Goal: Task Accomplishment & Management: Manage account settings

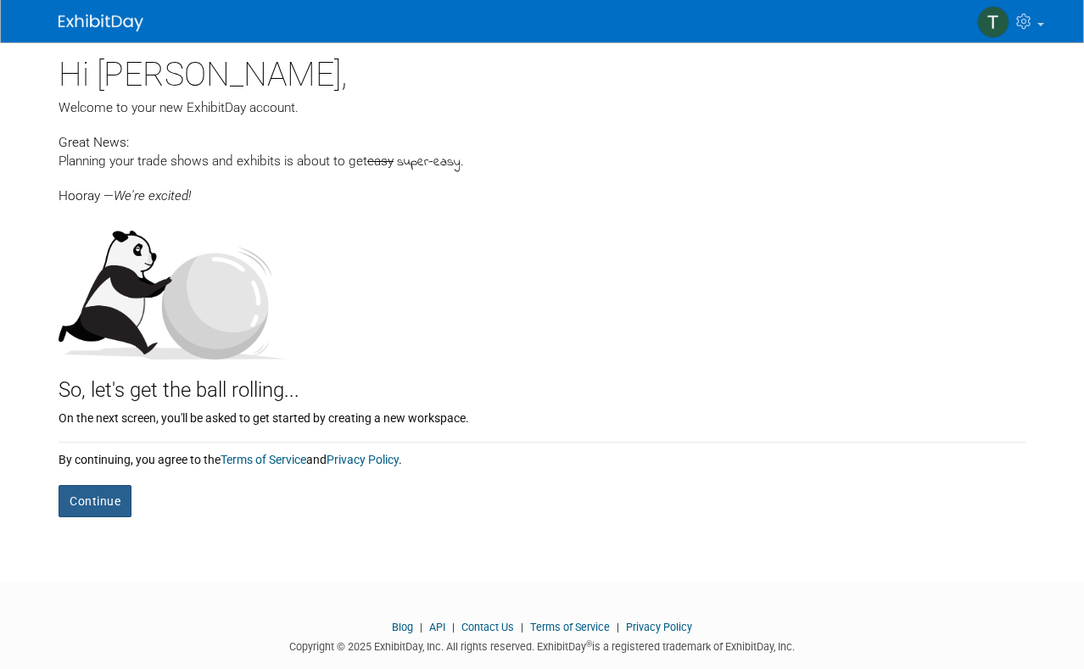
click at [98, 492] on button "Continue" at bounding box center [95, 501] width 73 height 32
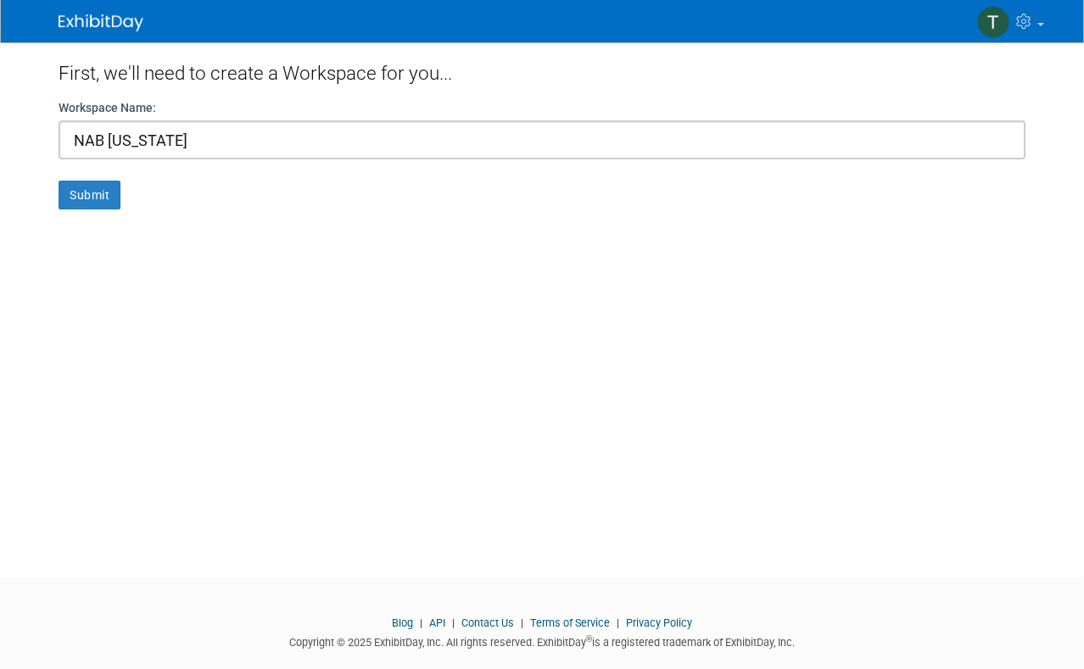
type input "NAB New York"
click at [121, 195] on form "Workspace Name: NAB New York Submit" at bounding box center [542, 154] width 967 height 110
click at [114, 196] on button "Submit" at bounding box center [90, 195] width 62 height 29
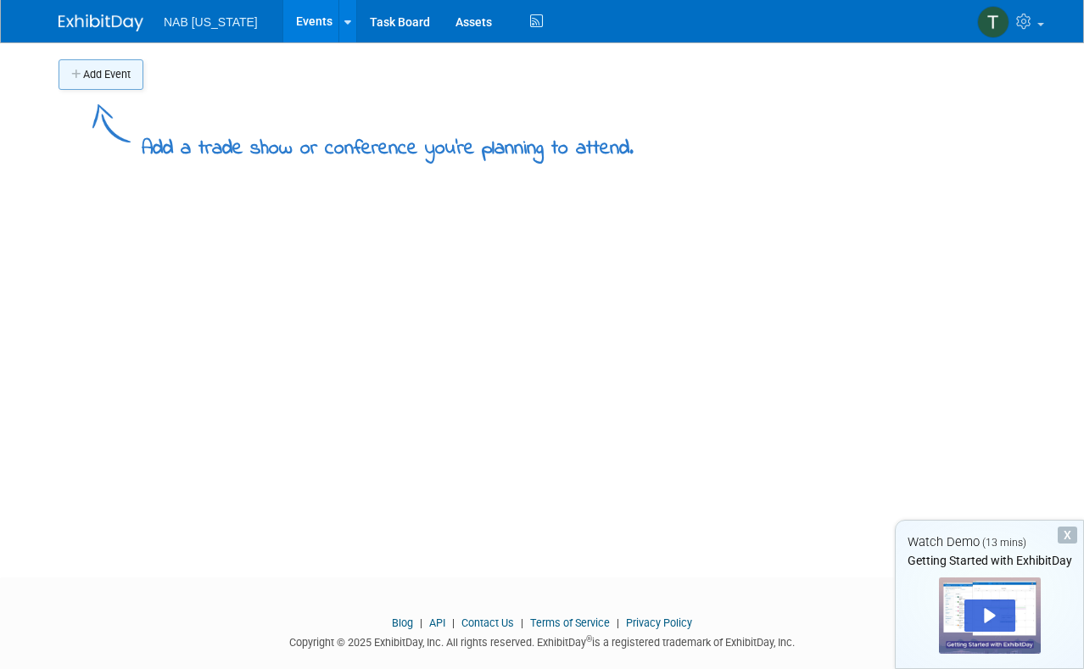
click at [122, 71] on button "Add Event" at bounding box center [101, 74] width 85 height 31
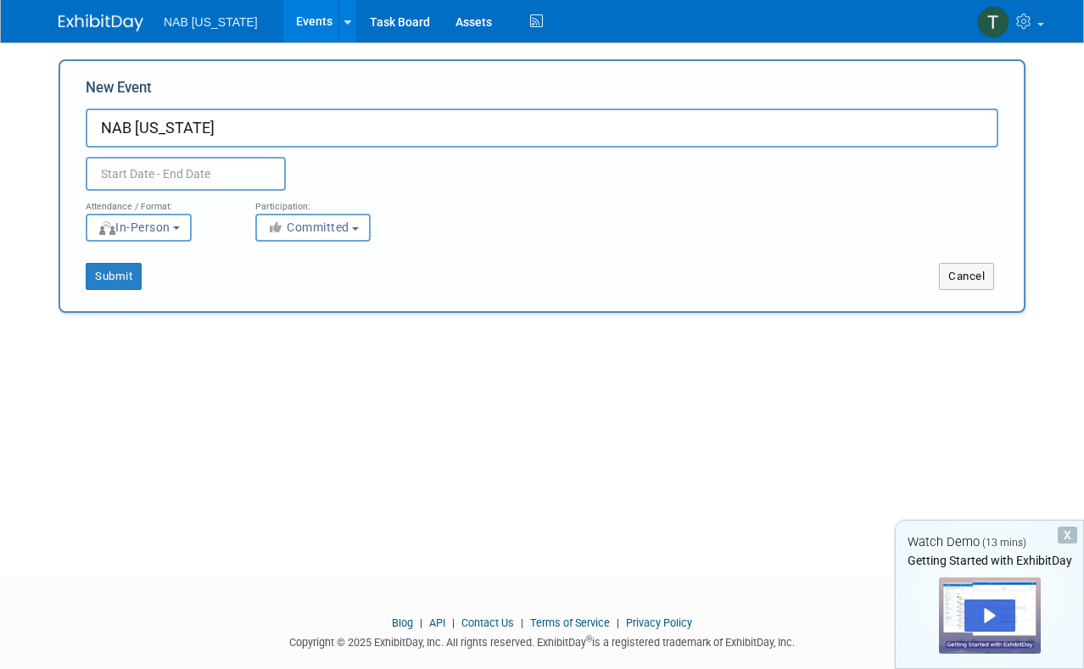
type input "NAB [US_STATE]"
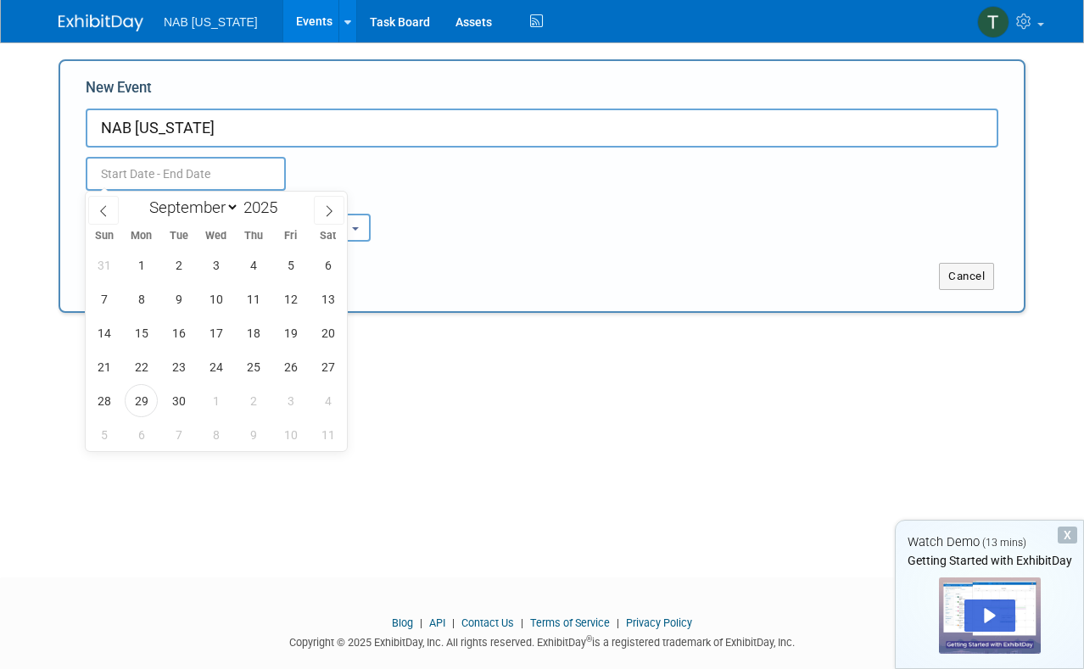
click at [162, 164] on input "text" at bounding box center [186, 174] width 200 height 34
click at [337, 209] on span at bounding box center [329, 210] width 31 height 29
select select "9"
click at [222, 367] on span "22" at bounding box center [215, 366] width 33 height 33
type input "Oct 22, 2025 to Oct 22, 2025"
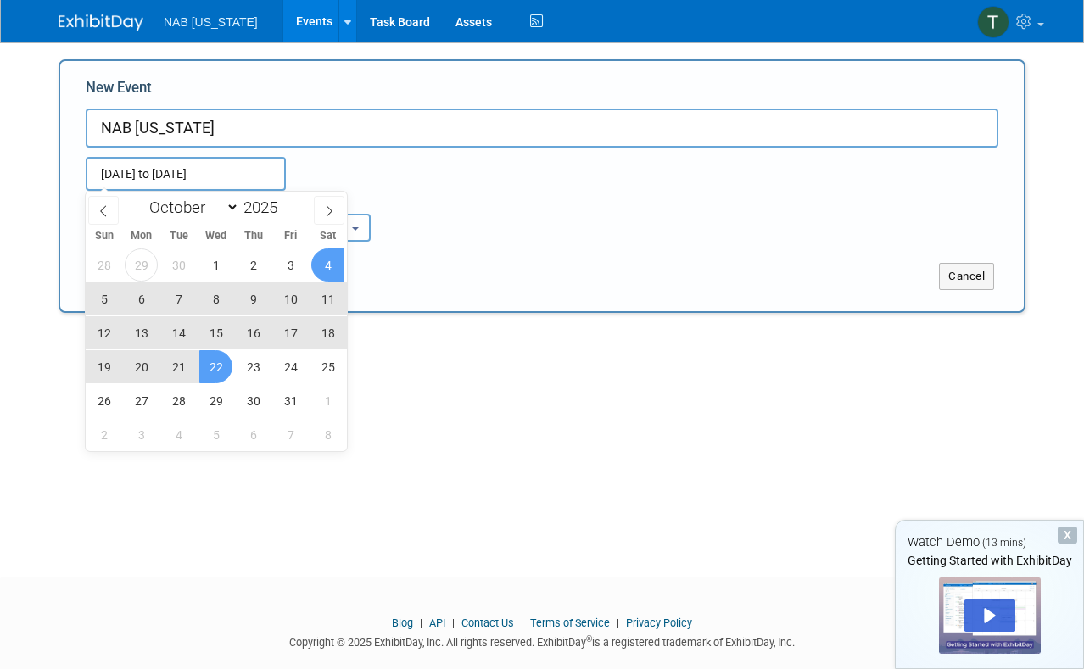
click at [443, 198] on div "Attendance / Format: <img src="https://www.exhibitday.com/Images/Format-InPerso…" at bounding box center [542, 216] width 938 height 51
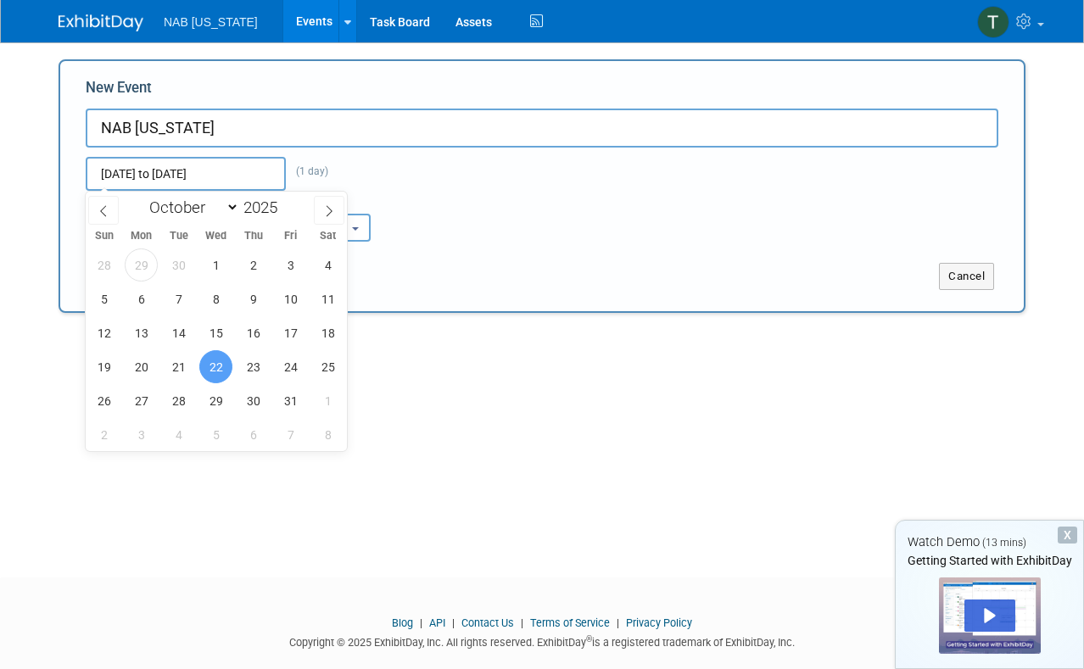
click at [259, 172] on input "Oct 22, 2025 to Oct 22, 2025" at bounding box center [186, 174] width 200 height 34
click at [257, 366] on span "23" at bounding box center [253, 366] width 33 height 33
type input "[DATE] to [DATE]"
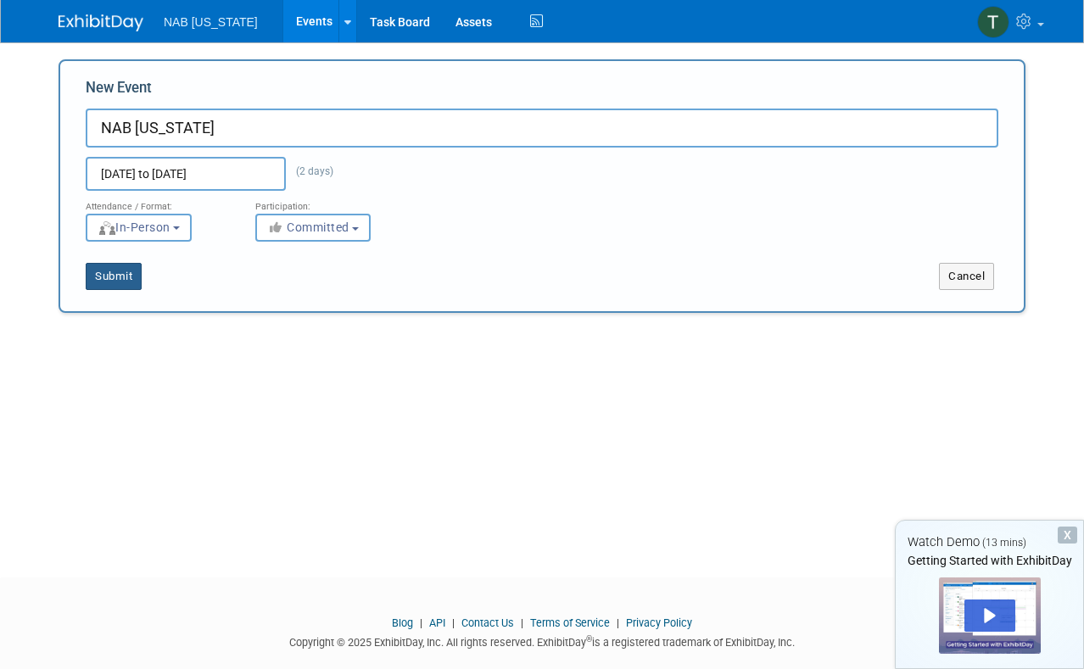
click at [120, 275] on button "Submit" at bounding box center [114, 276] width 56 height 27
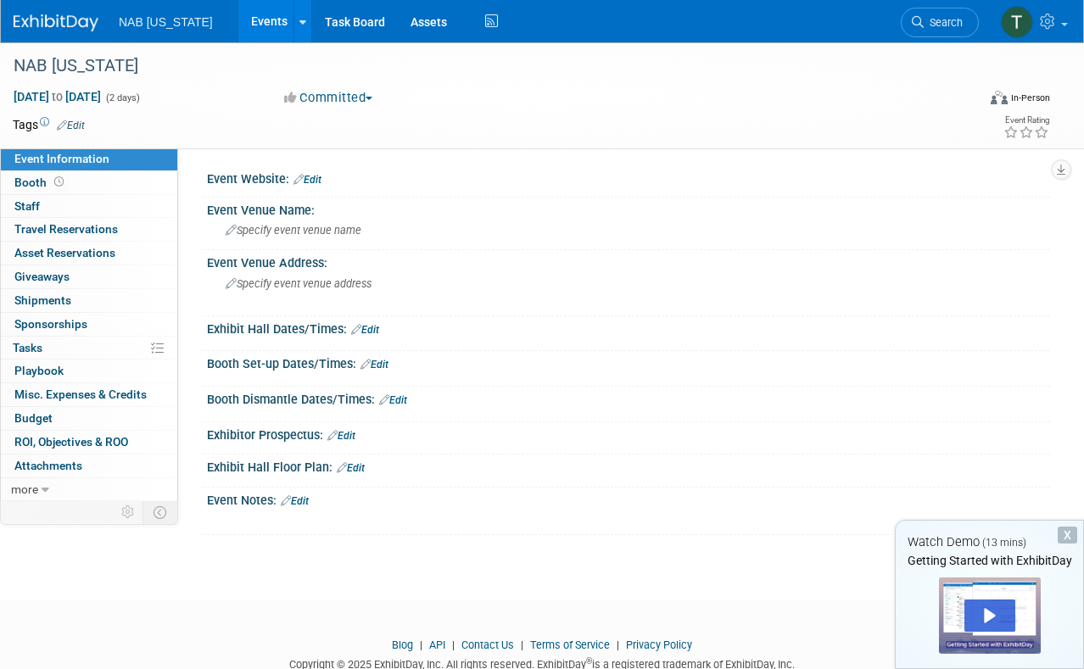
click at [311, 176] on link "Edit" at bounding box center [307, 180] width 28 height 12
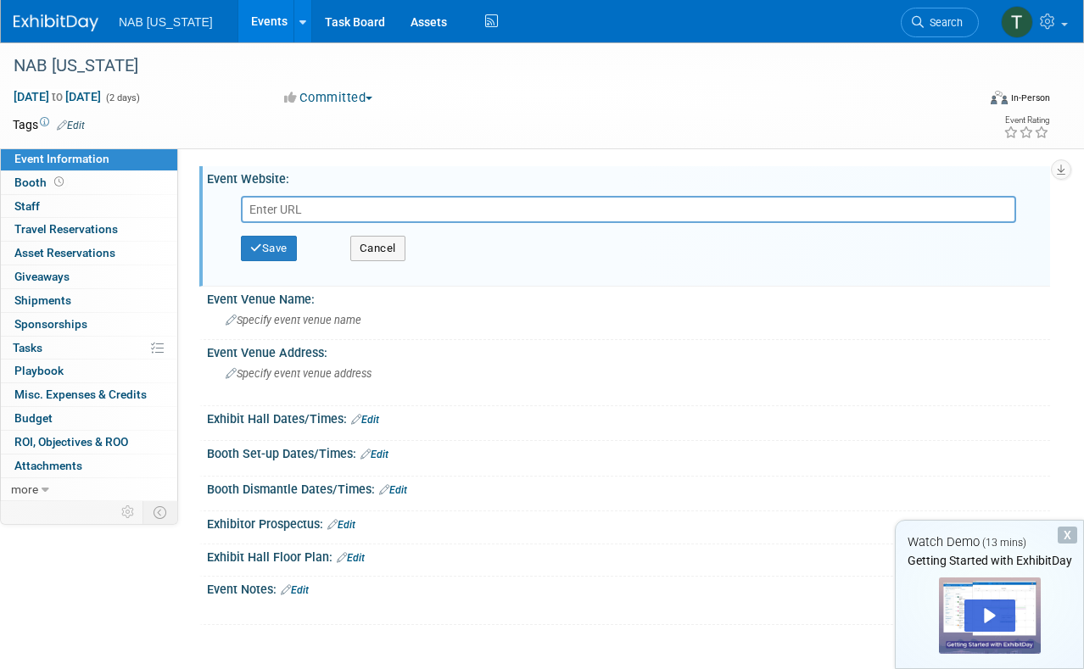
paste input "https://nabny25.exh.mapyourshow.com/7_0/main/login?"
type input "https://nabny25.exh.mapyourshow.com/7_0/main/login?"
click at [274, 239] on button "Save" at bounding box center [269, 248] width 56 height 25
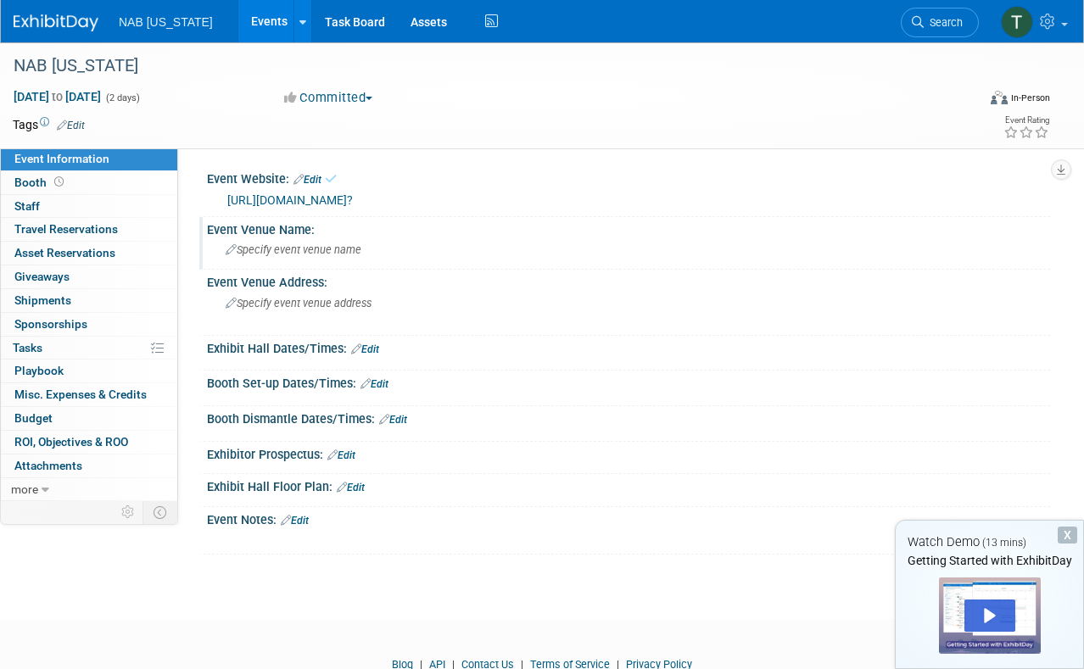
click at [288, 248] on span "Specify event venue name" at bounding box center [294, 249] width 136 height 13
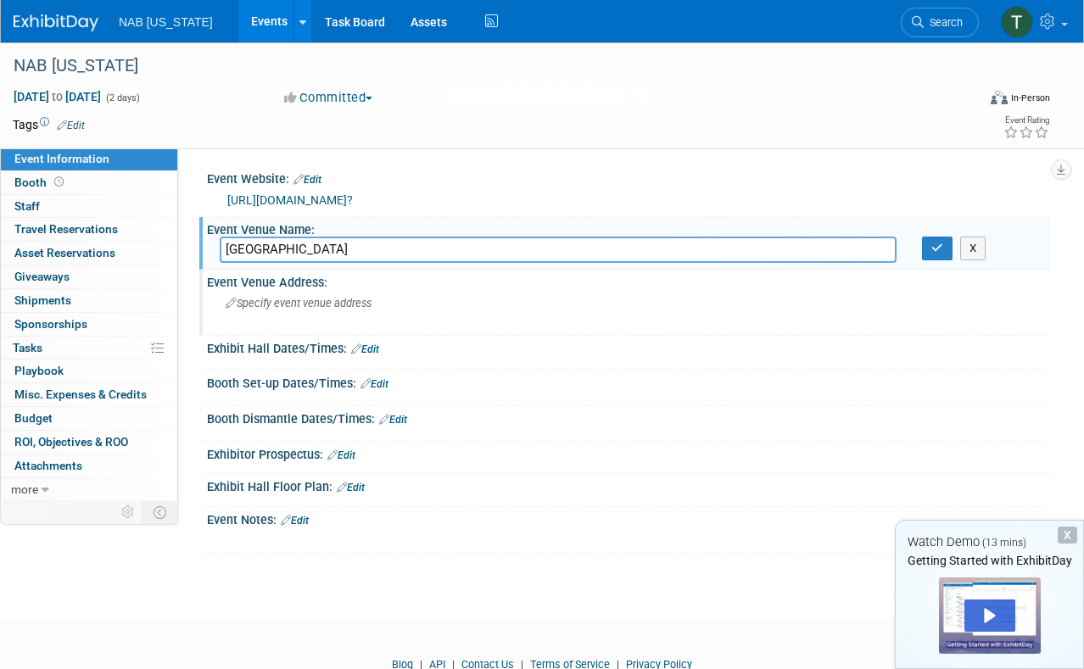
type input "[GEOGRAPHIC_DATA]"
click at [363, 306] on span "Specify event venue address" at bounding box center [299, 303] width 146 height 13
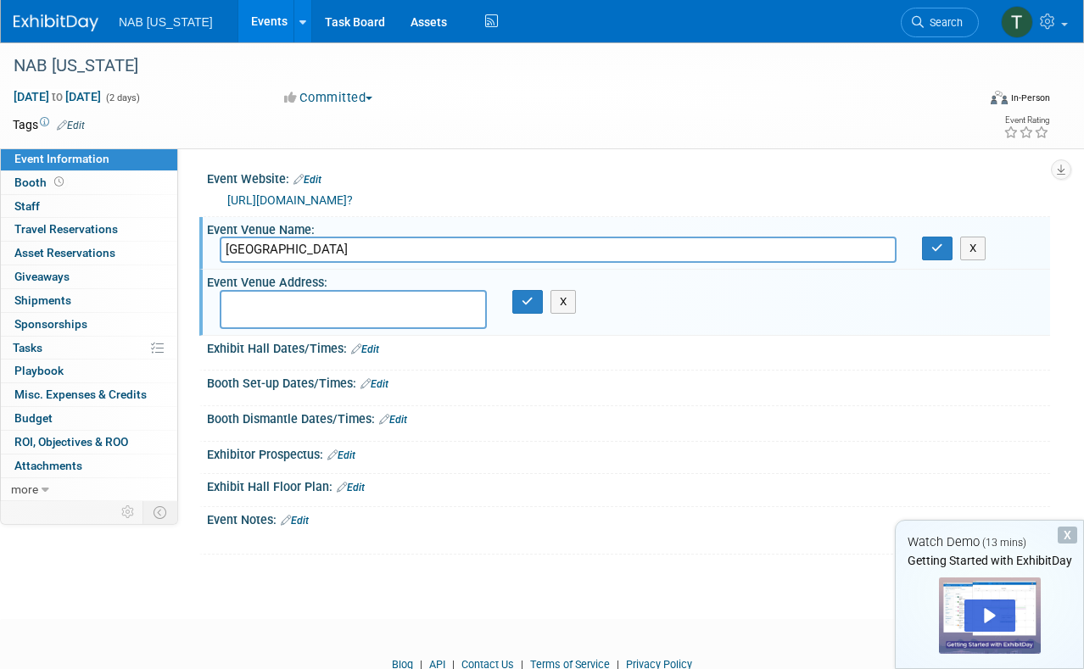
paste textarea "[STREET_ADDRESS][US_STATE]"
type textarea "[STREET_ADDRESS][US_STATE]"
click at [527, 301] on icon "button" at bounding box center [527, 301] width 12 height 11
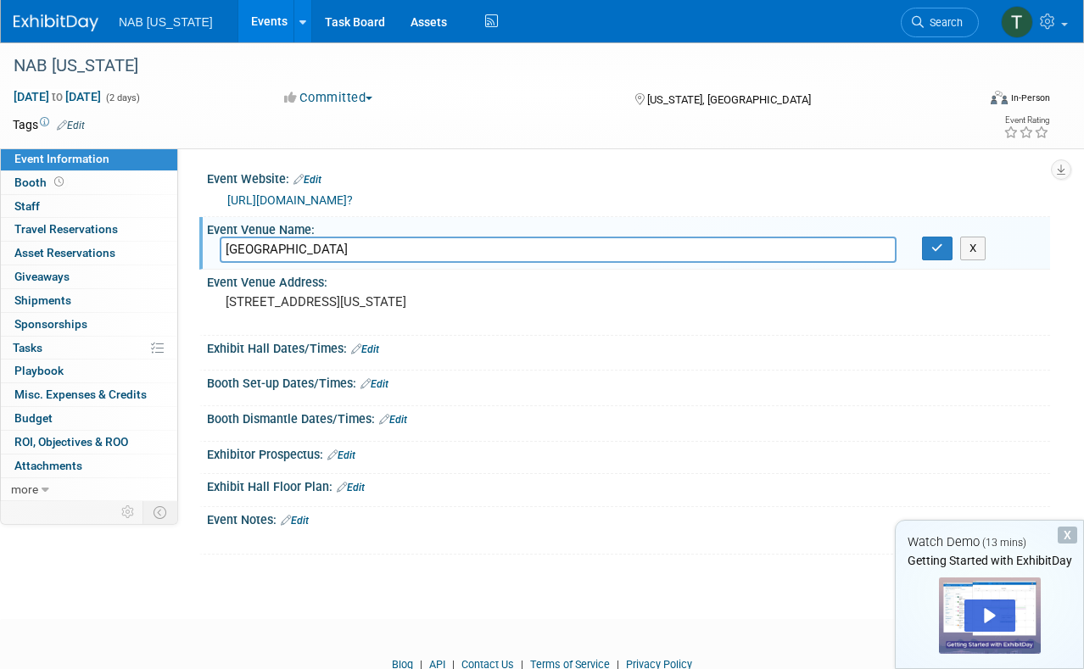
click at [368, 348] on link "Edit" at bounding box center [365, 349] width 28 height 12
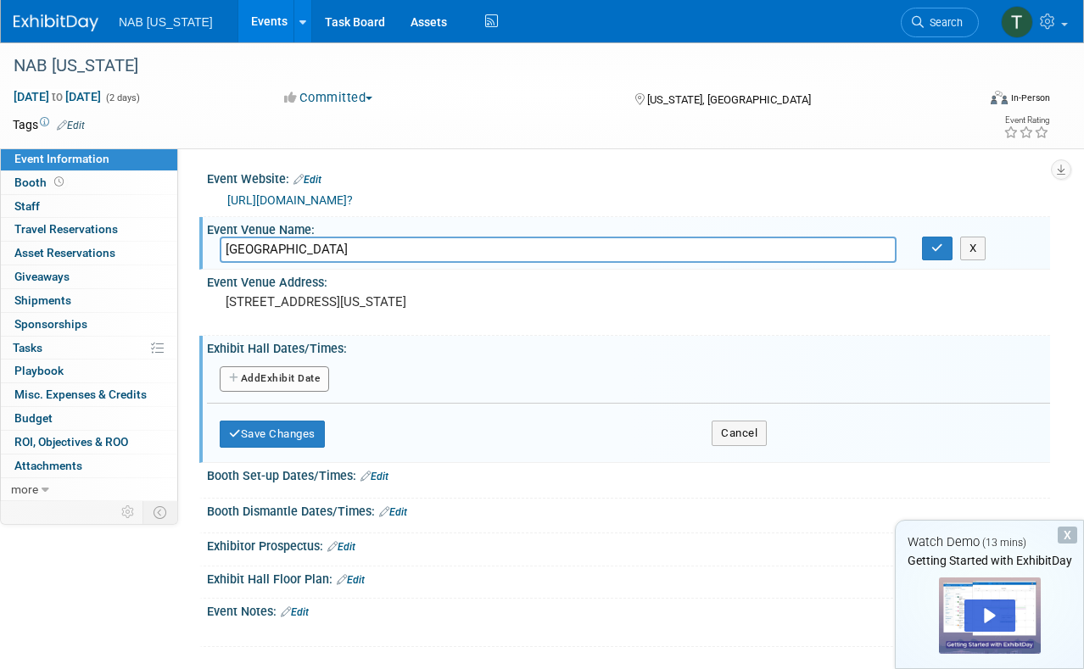
click at [315, 371] on button "Add Another Exhibit Date" at bounding box center [274, 378] width 109 height 25
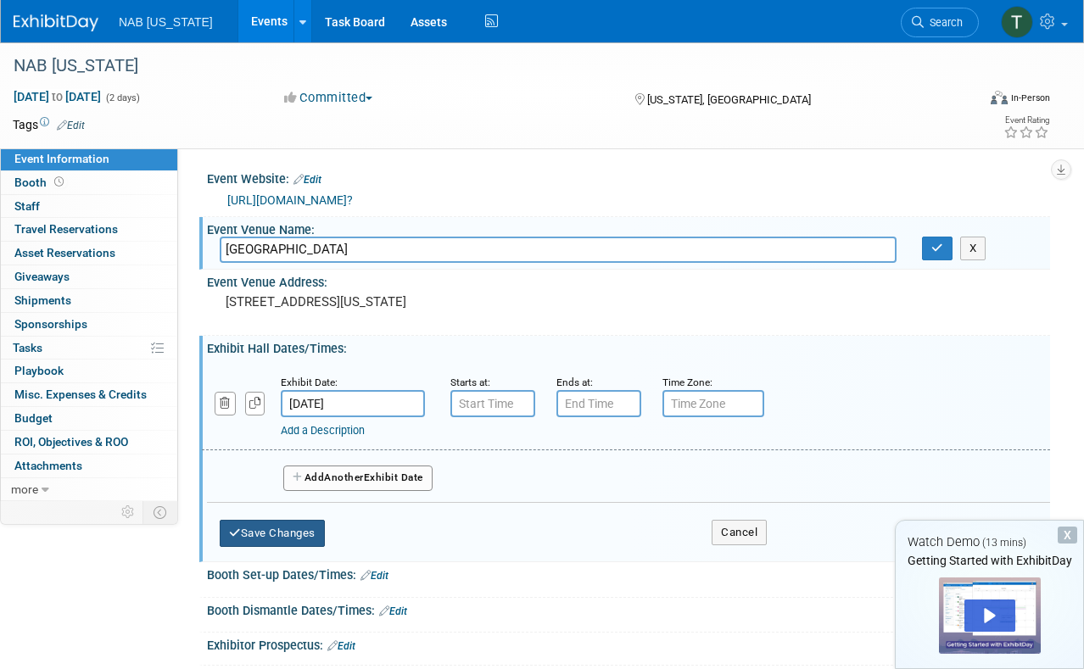
click at [300, 527] on button "Save Changes" at bounding box center [272, 533] width 105 height 27
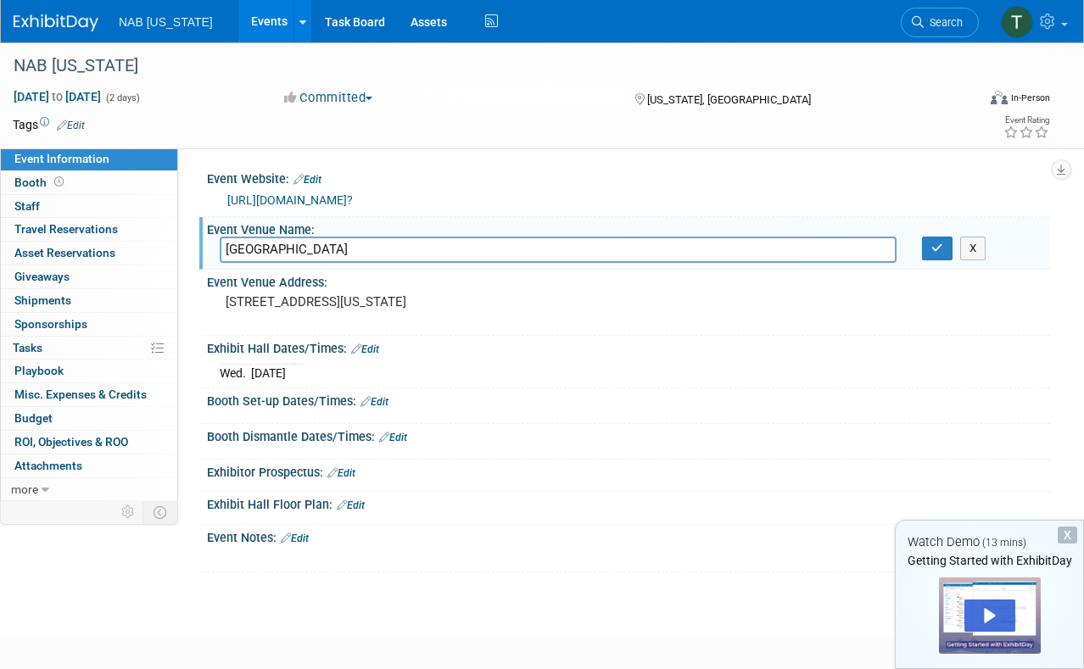
click at [372, 345] on link "Edit" at bounding box center [365, 349] width 28 height 12
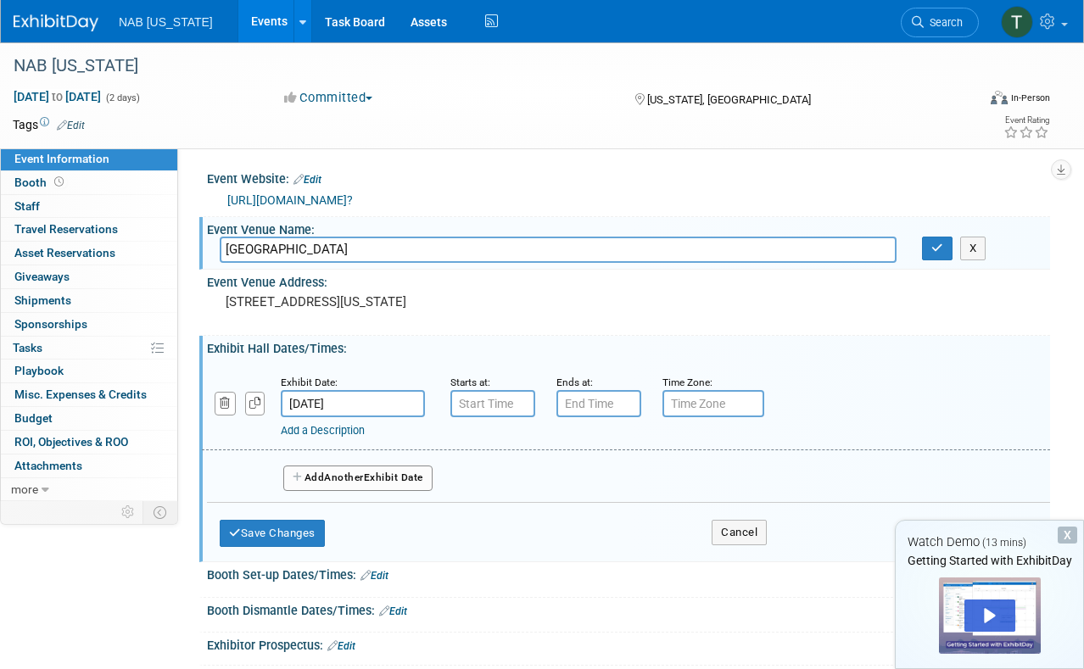
type input "7:00 AM"
click at [486, 397] on input "7:00 AM" at bounding box center [492, 403] width 85 height 27
click at [486, 404] on input "7:00 AM" at bounding box center [492, 403] width 85 height 27
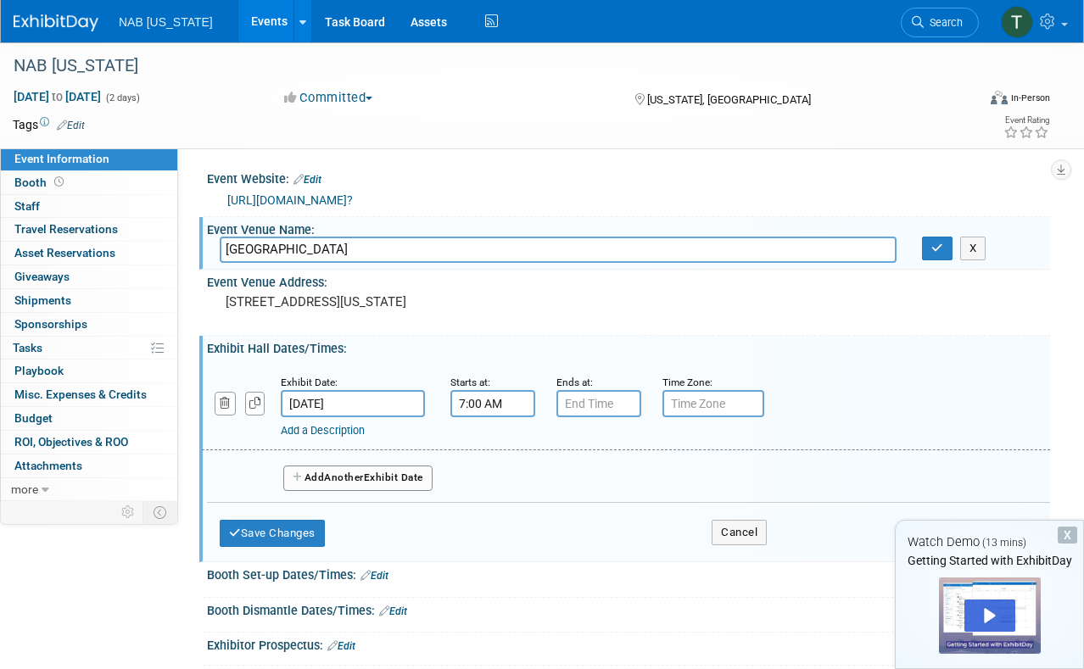
click at [506, 403] on input "7:00 AM" at bounding box center [492, 403] width 85 height 27
click at [509, 402] on input "7:00 AM" at bounding box center [492, 403] width 85 height 27
click at [460, 404] on input "7:00 AM" at bounding box center [492, 403] width 85 height 27
click at [468, 401] on input "7:00 AM" at bounding box center [492, 403] width 85 height 27
drag, startPoint x: 554, startPoint y: 438, endPoint x: 567, endPoint y: 428, distance: 16.5
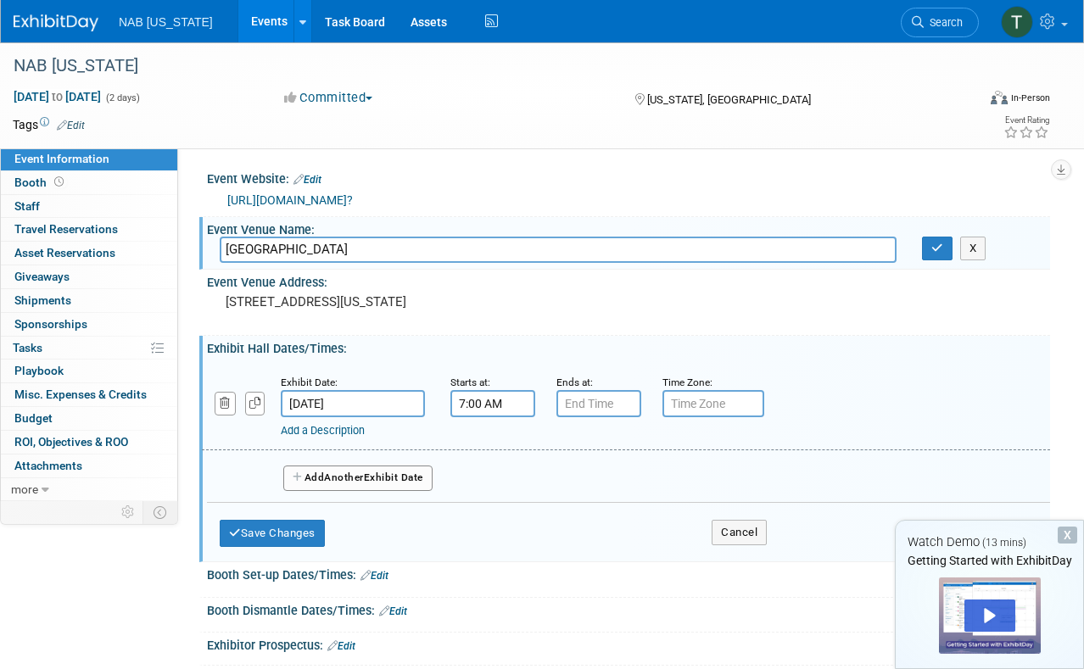
click at [555, 437] on div "Exhibit Date: Oct 22, 2025 Starts at: 7:00 AM Ends at: Time Zone: Apply to all …" at bounding box center [626, 407] width 848 height 86
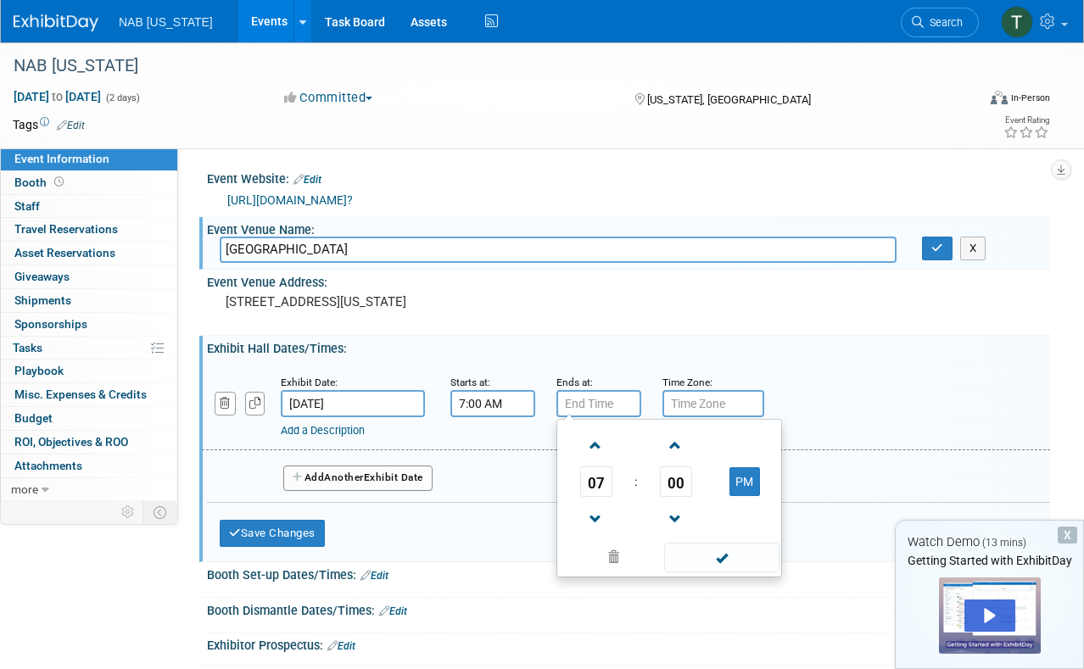
type input "7:00 PM"
click at [594, 404] on input "7:00 PM" at bounding box center [598, 403] width 85 height 27
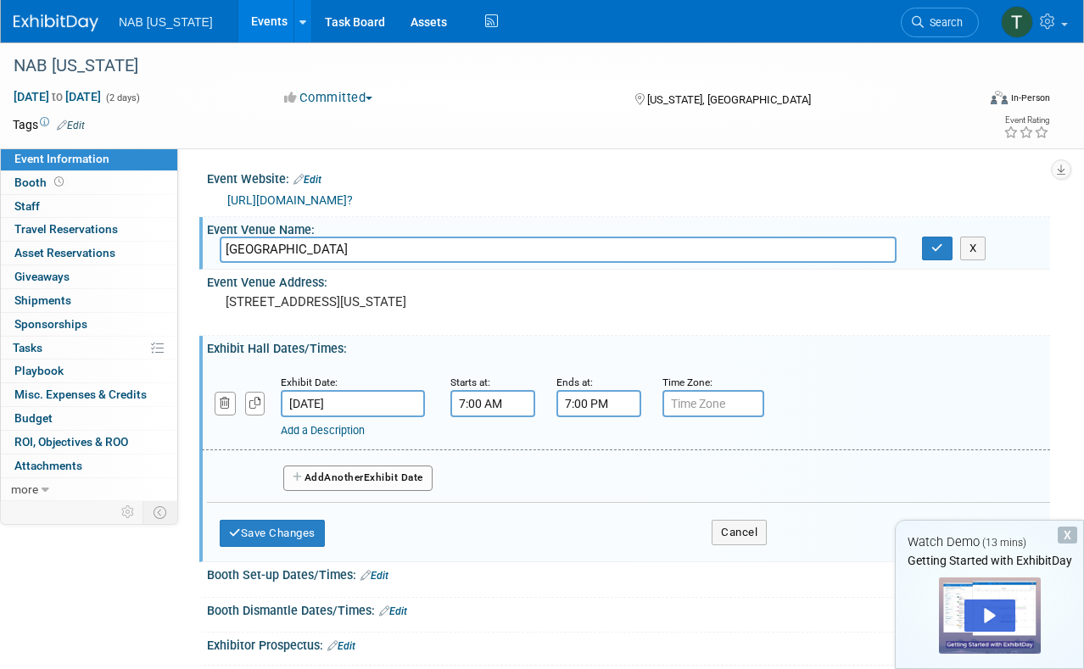
drag, startPoint x: 601, startPoint y: 398, endPoint x: 534, endPoint y: 399, distance: 67.0
click at [534, 399] on div "Exhibit Date: Oct 22, 2025 Starts at: 7:00 AM Ends at: 7:00 PM Time Zone: Apply…" at bounding box center [626, 407] width 848 height 86
drag, startPoint x: 466, startPoint y: 402, endPoint x: 475, endPoint y: 399, distance: 9.1
click at [475, 399] on input "7:00 AM" at bounding box center [492, 403] width 85 height 27
click at [460, 243] on input "[GEOGRAPHIC_DATA]" at bounding box center [558, 250] width 677 height 26
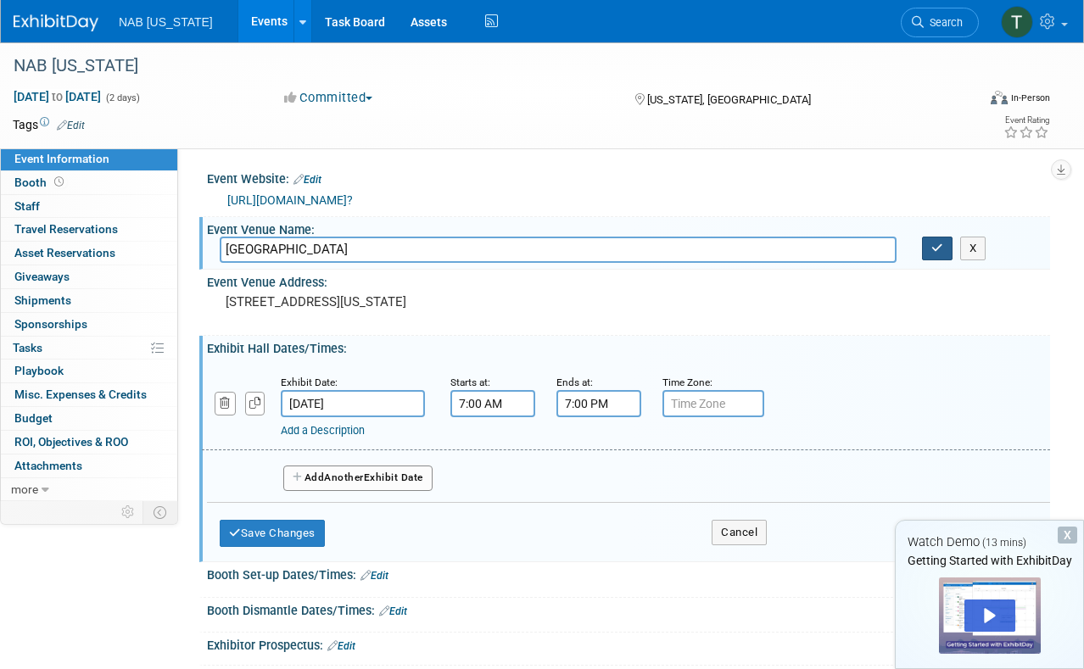
click at [934, 246] on icon "button" at bounding box center [937, 248] width 12 height 11
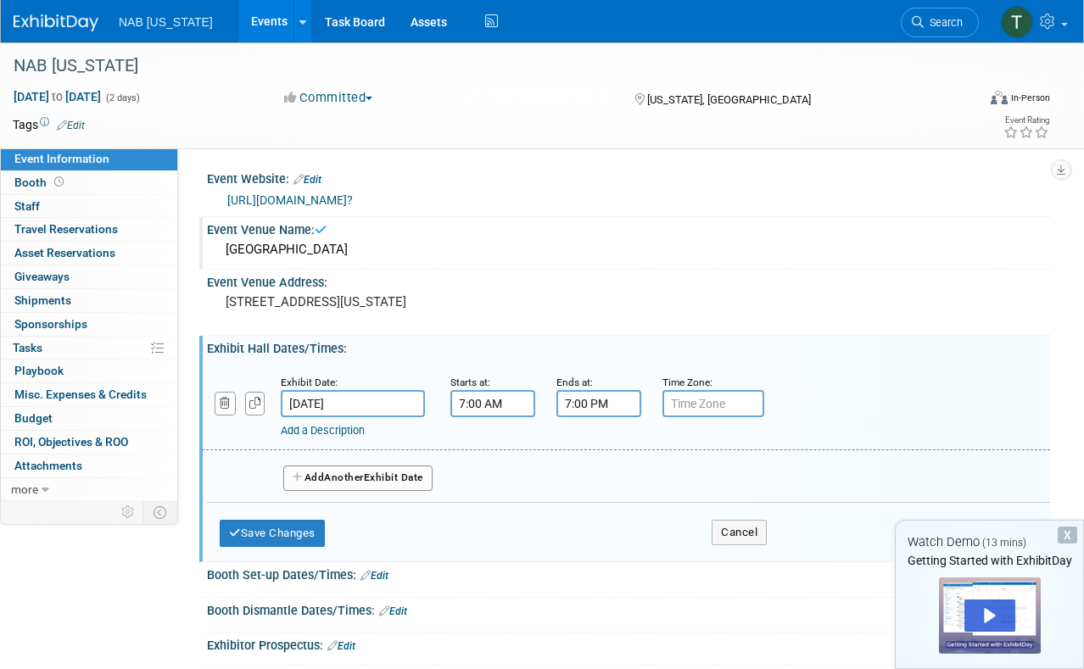
click at [490, 410] on input "7:00 AM" at bounding box center [492, 403] width 85 height 27
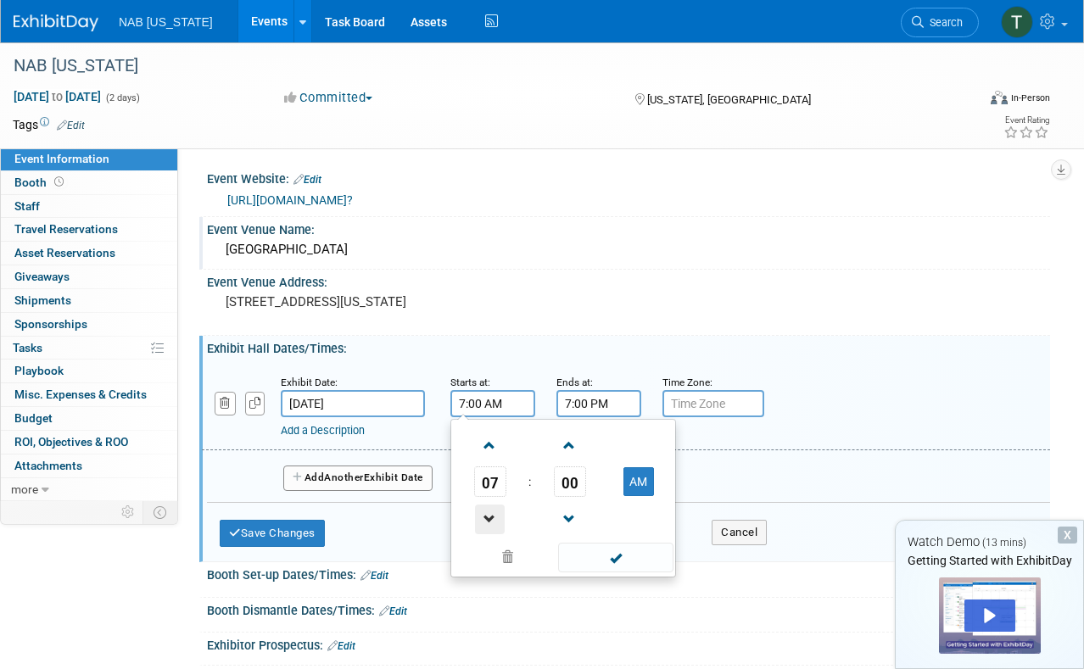
click at [488, 521] on span at bounding box center [490, 520] width 30 height 30
click at [490, 448] on span at bounding box center [490, 446] width 30 height 30
type input "9:00 AM"
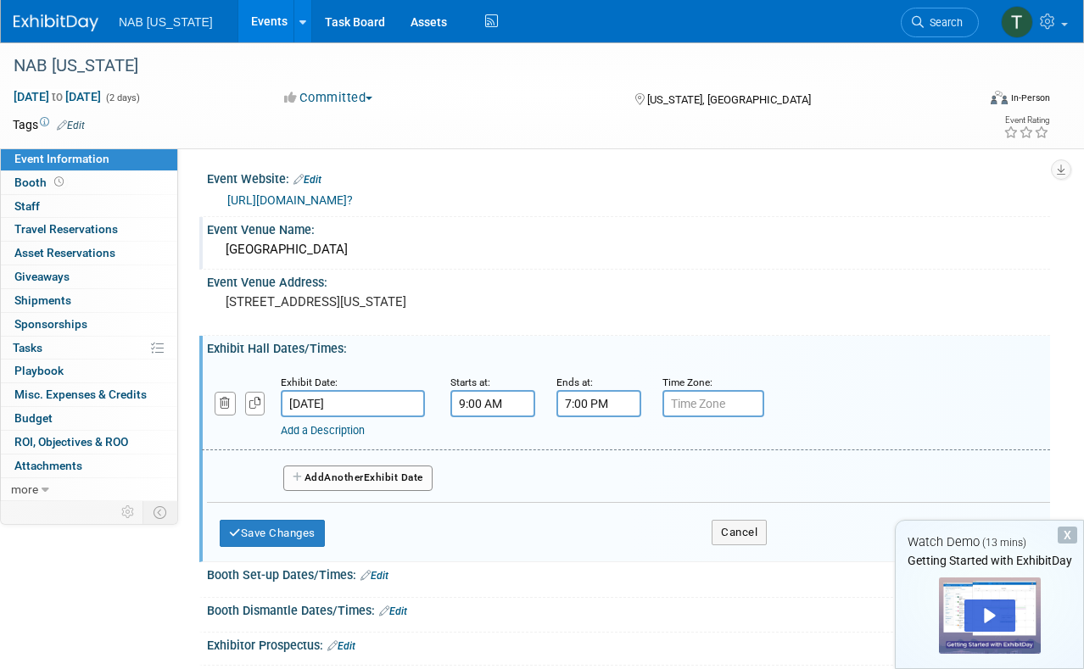
click at [755, 463] on div "Add Another Exhibit Date" at bounding box center [628, 472] width 843 height 45
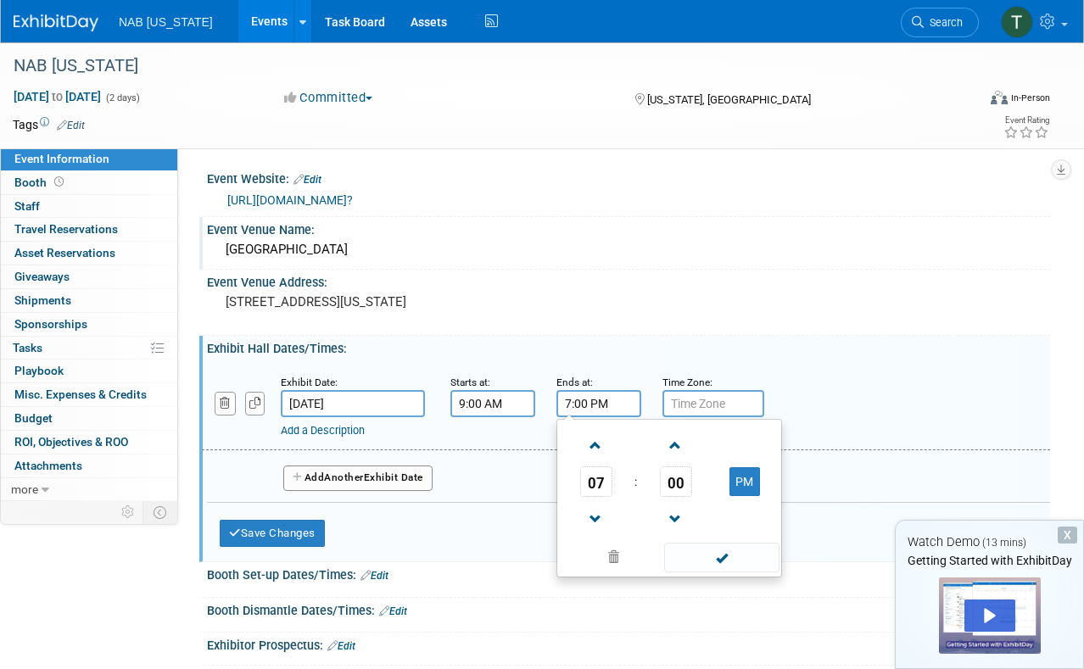
click at [577, 399] on input "7:00 PM" at bounding box center [598, 403] width 85 height 27
click at [601, 431] on span at bounding box center [596, 446] width 30 height 30
click at [588, 510] on span at bounding box center [596, 520] width 30 height 30
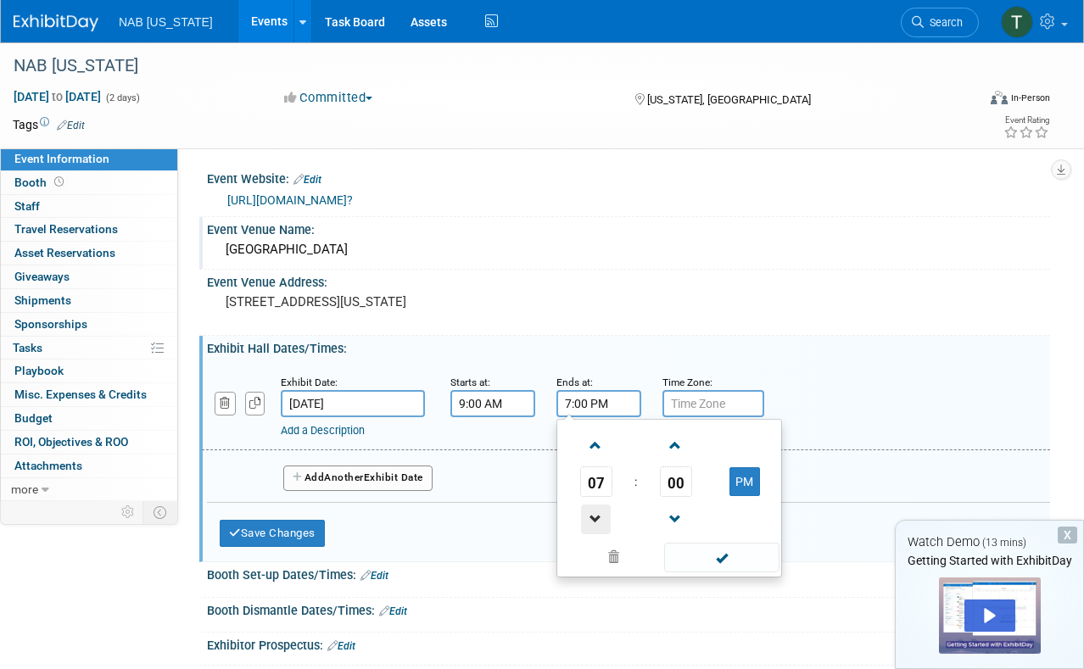
click at [588, 510] on span at bounding box center [596, 520] width 30 height 30
type input "5:00 PM"
click at [765, 558] on span at bounding box center [721, 558] width 114 height 30
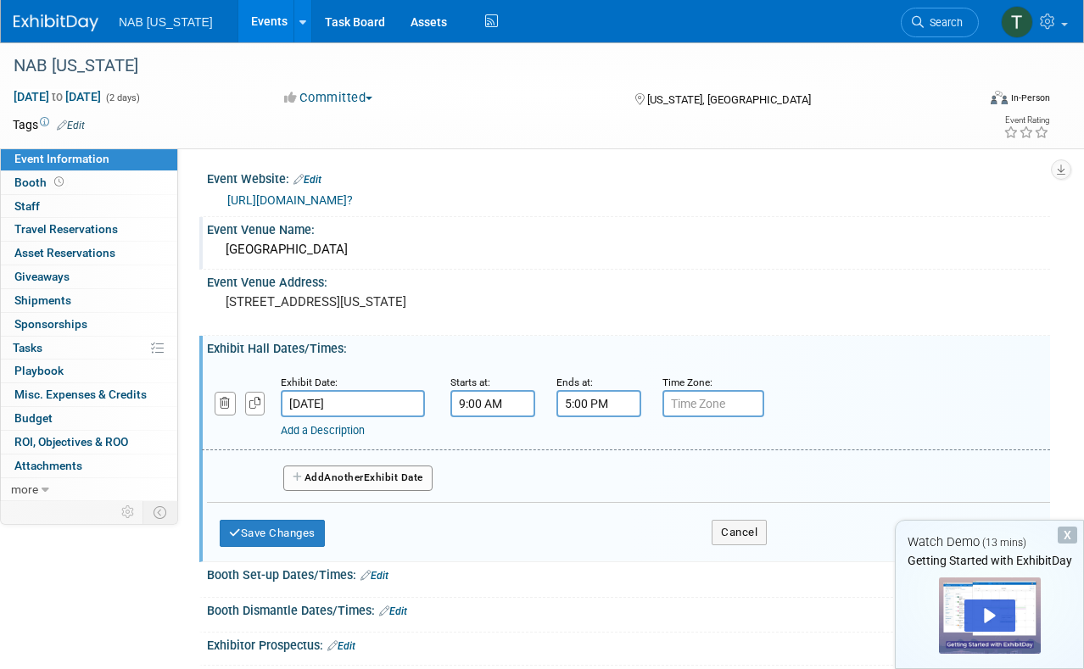
click at [692, 403] on input "text" at bounding box center [713, 403] width 102 height 27
type input "GMT-4"
click at [296, 521] on button "Save Changes" at bounding box center [272, 533] width 105 height 27
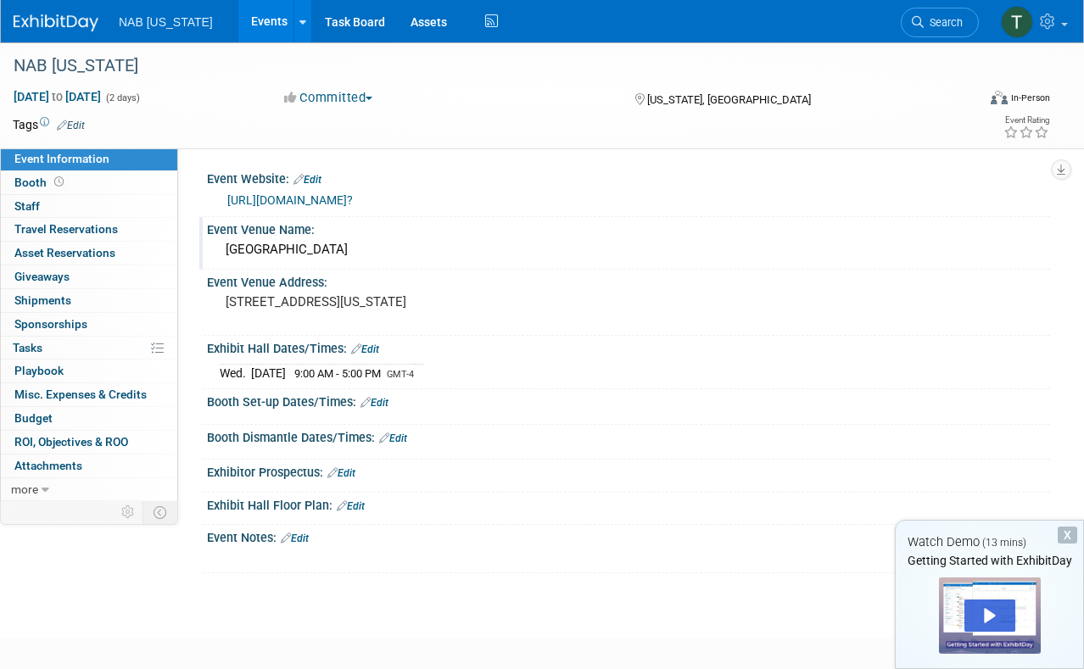
click at [365, 505] on link "Edit" at bounding box center [351, 506] width 28 height 12
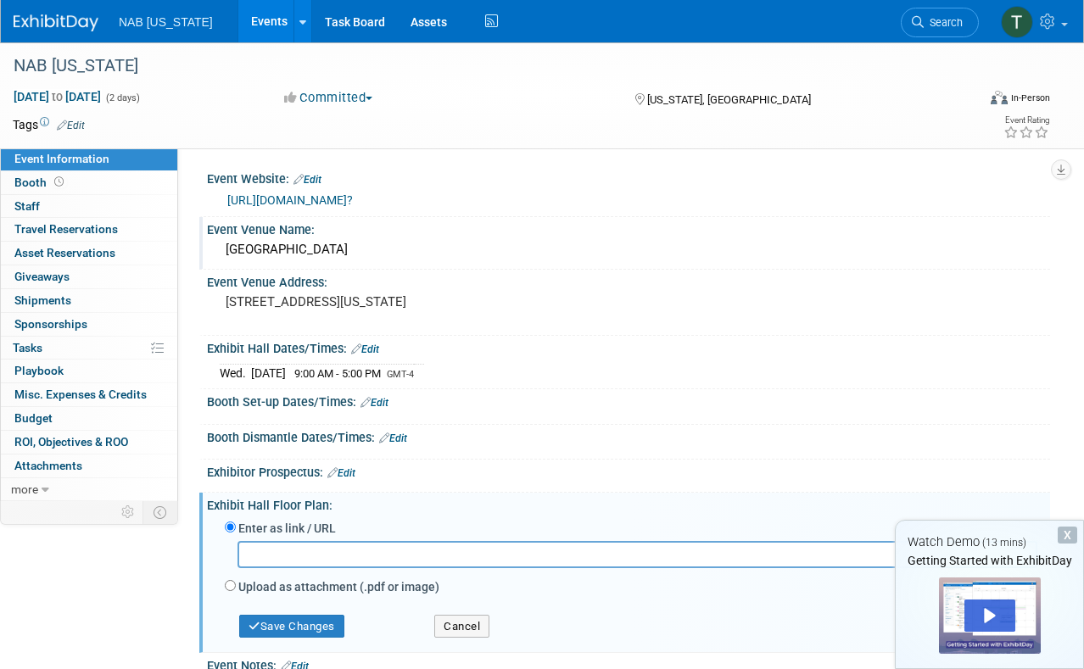
scroll to position [142, 0]
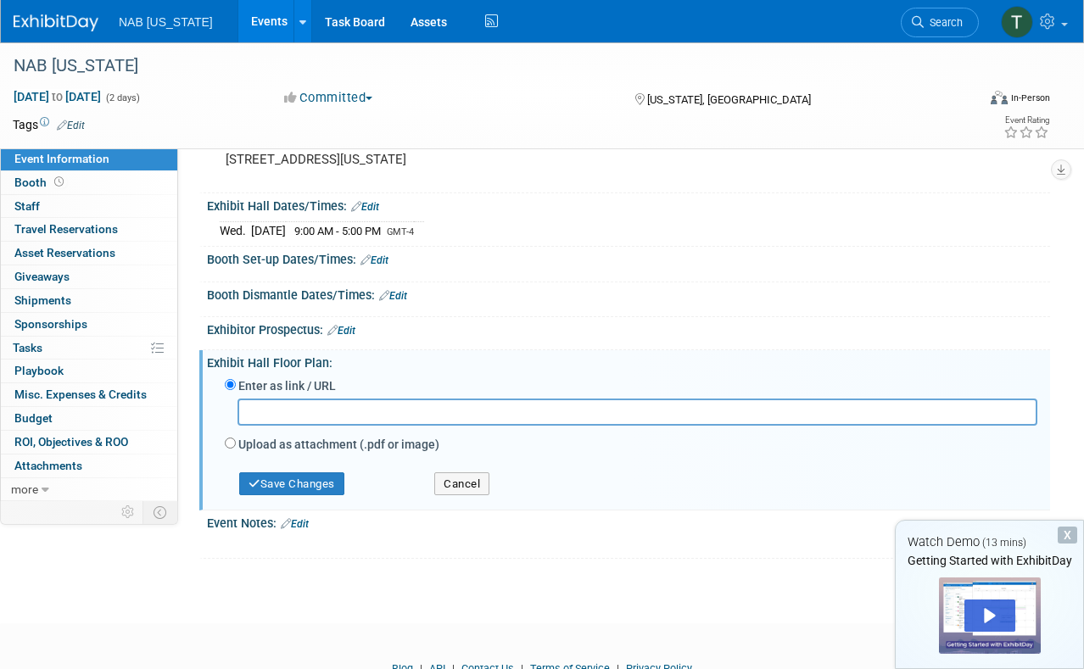
click at [445, 477] on button "Cancel" at bounding box center [461, 484] width 55 height 24
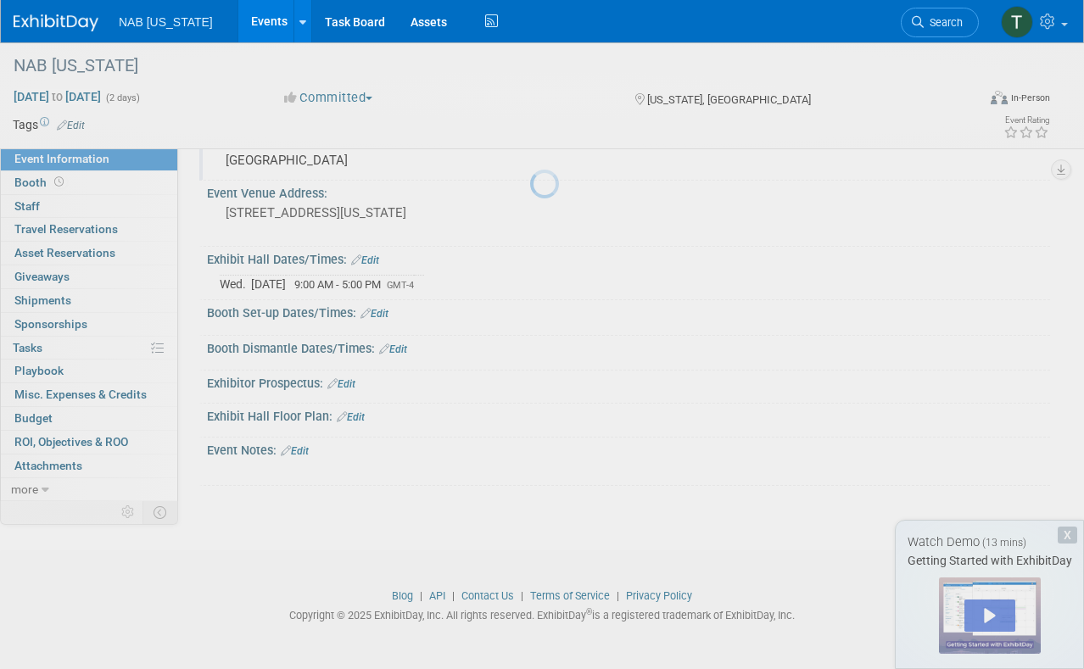
scroll to position [84, 0]
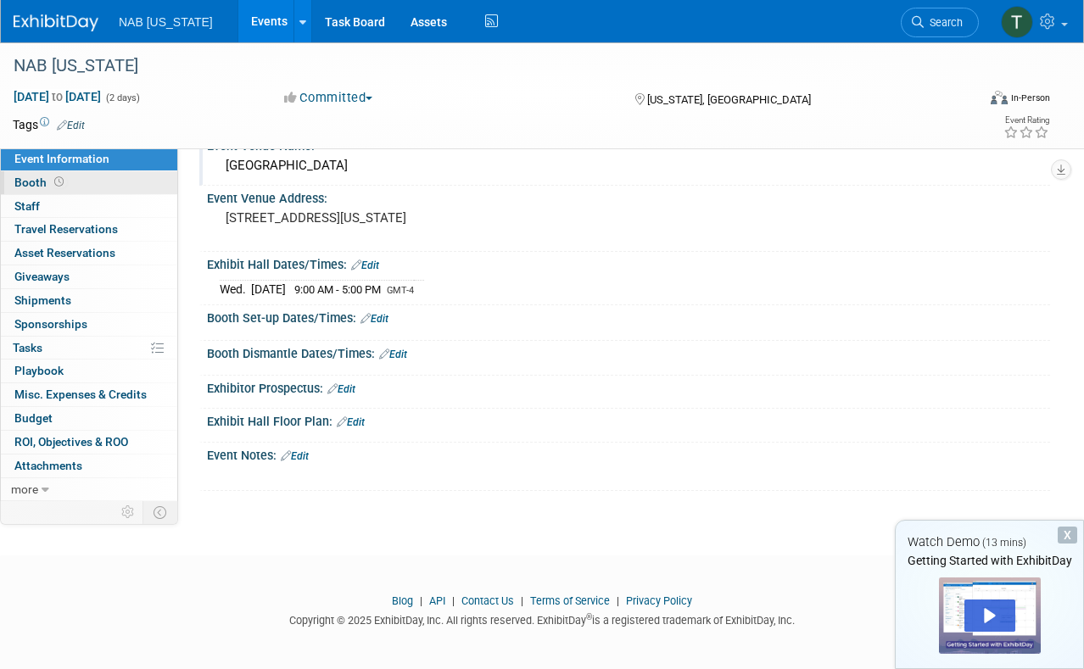
click at [87, 181] on link "Booth" at bounding box center [89, 182] width 176 height 23
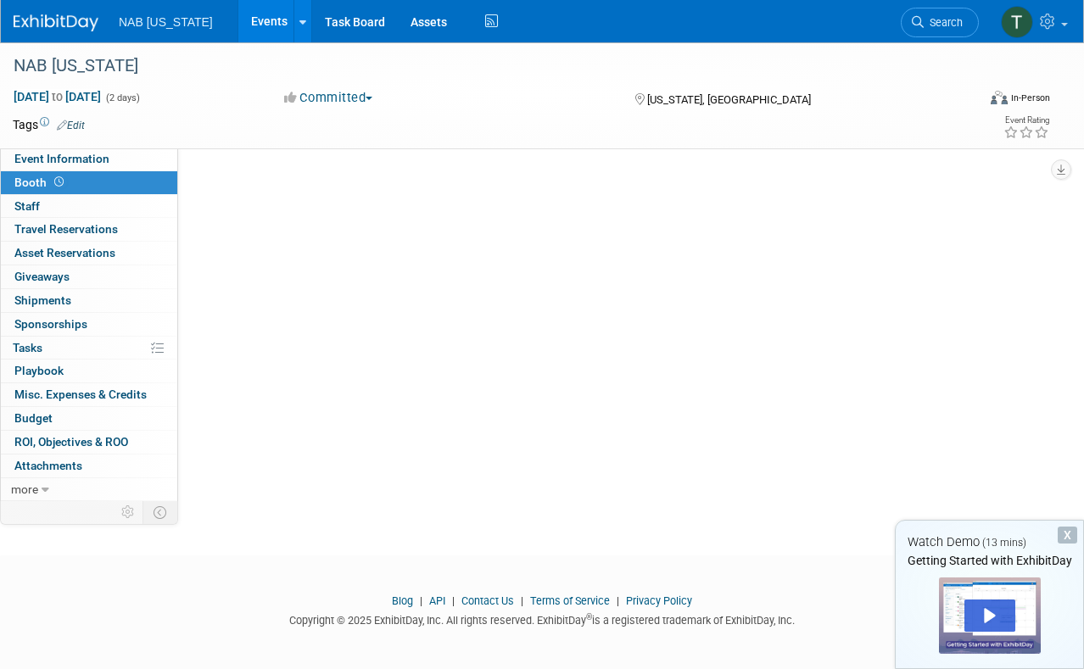
scroll to position [0, 0]
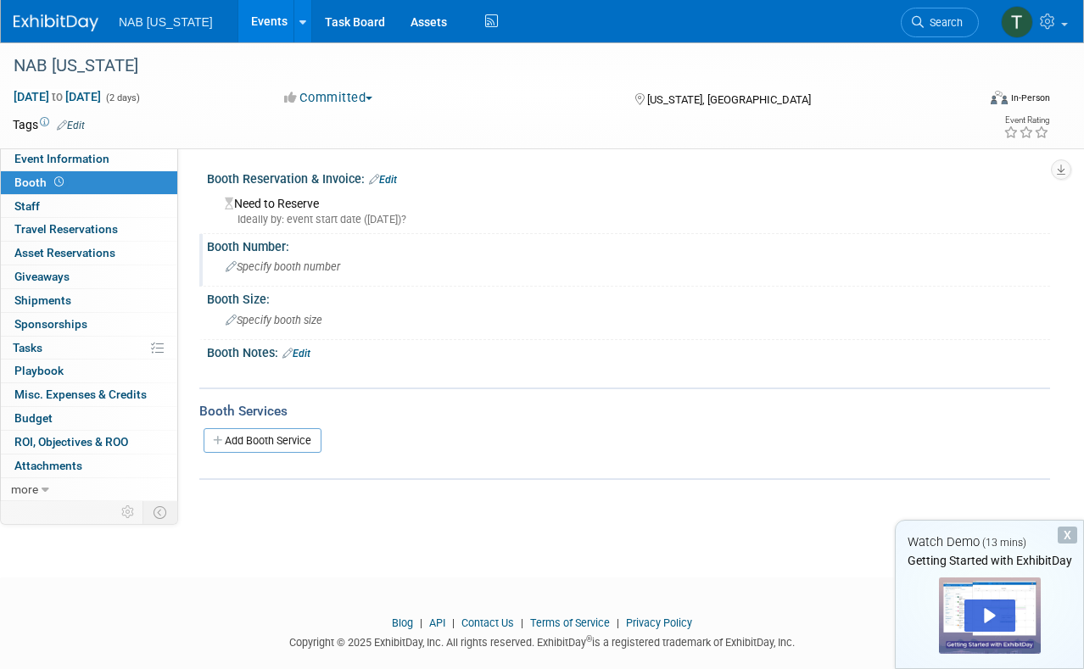
click at [314, 265] on span "Specify booth number" at bounding box center [283, 266] width 114 height 13
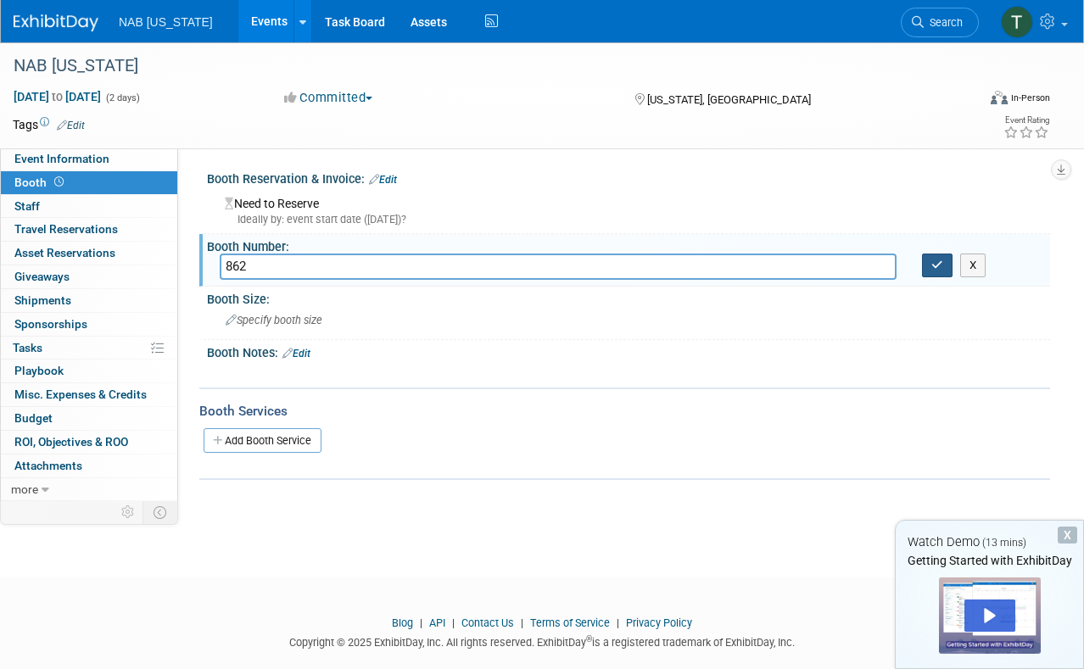
type input "862"
click at [934, 268] on icon "button" at bounding box center [937, 264] width 12 height 11
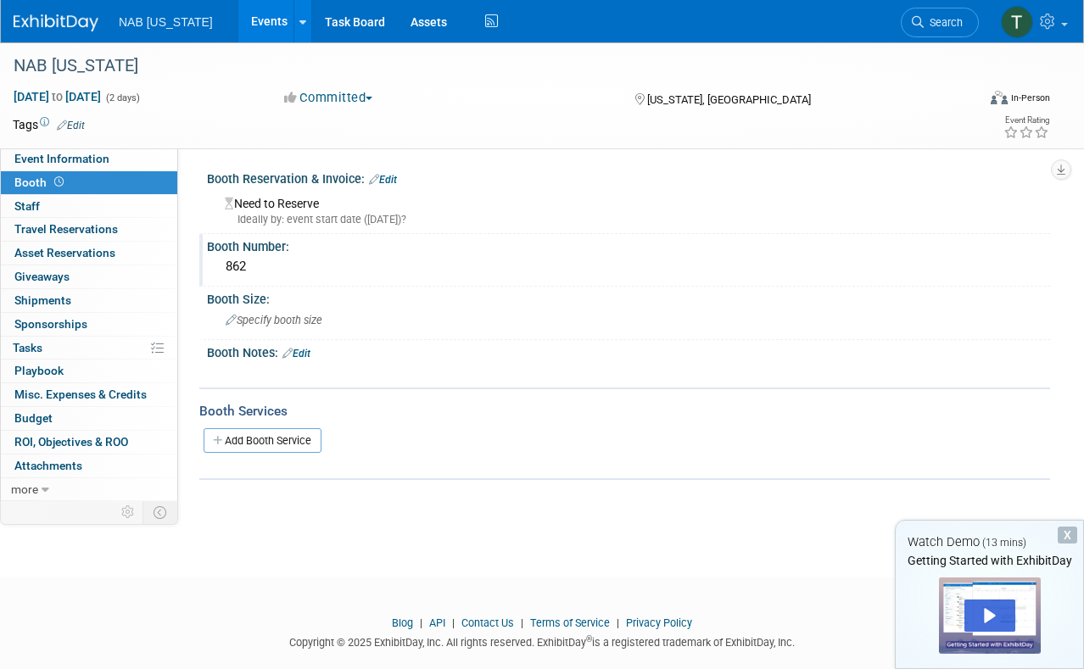
click at [384, 180] on link "Edit" at bounding box center [383, 180] width 28 height 12
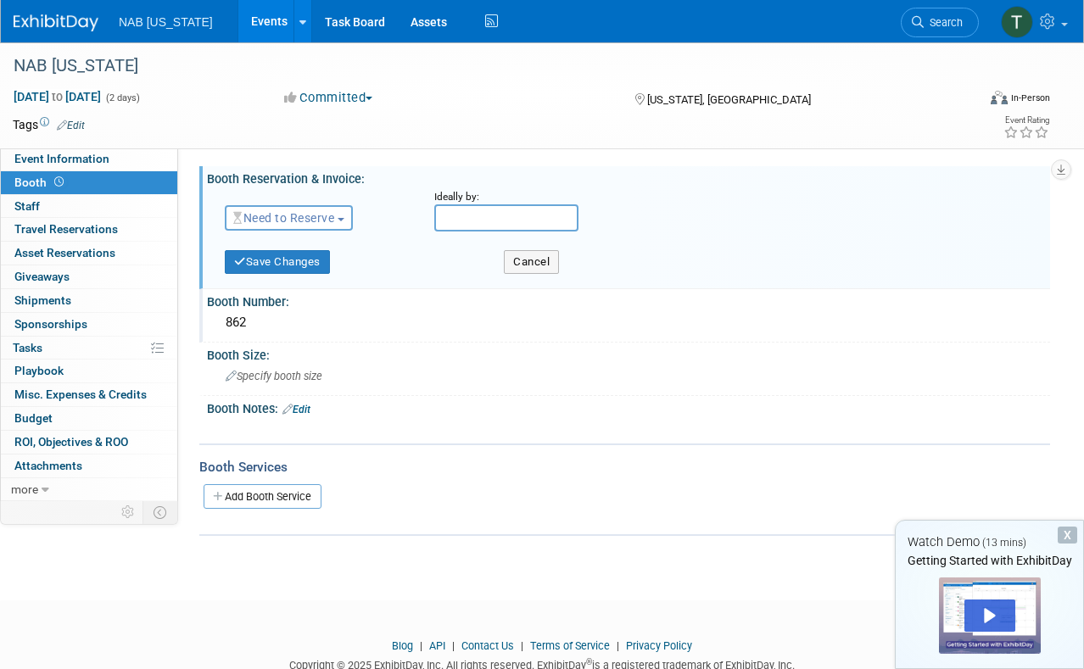
click at [342, 225] on button "Need to Reserve" at bounding box center [289, 217] width 128 height 25
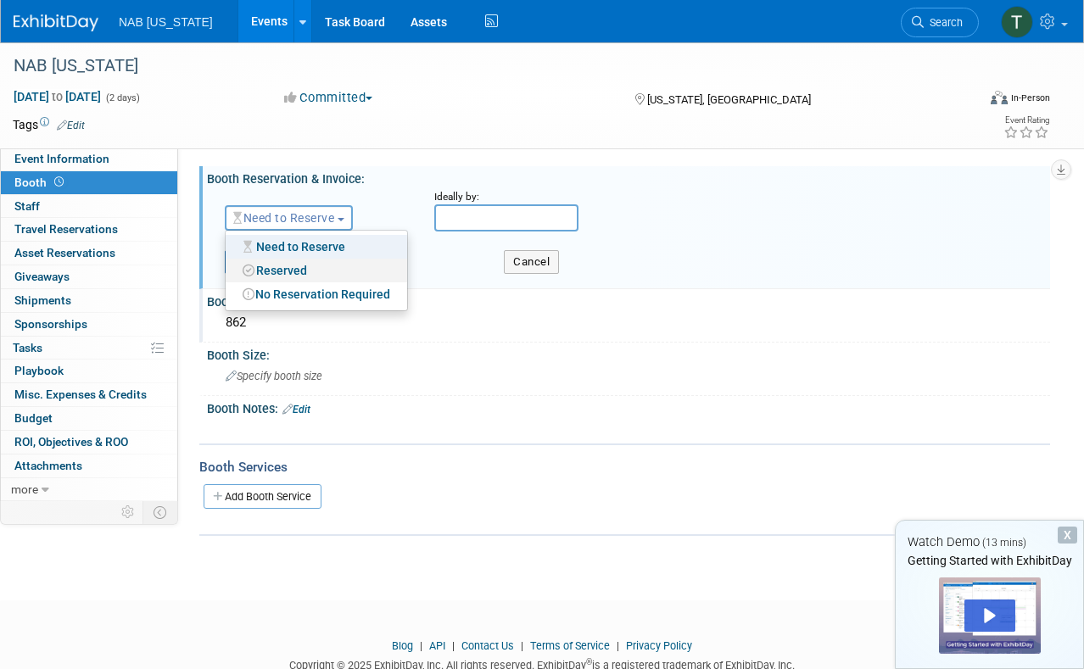
click at [327, 268] on link "Reserved" at bounding box center [316, 271] width 181 height 24
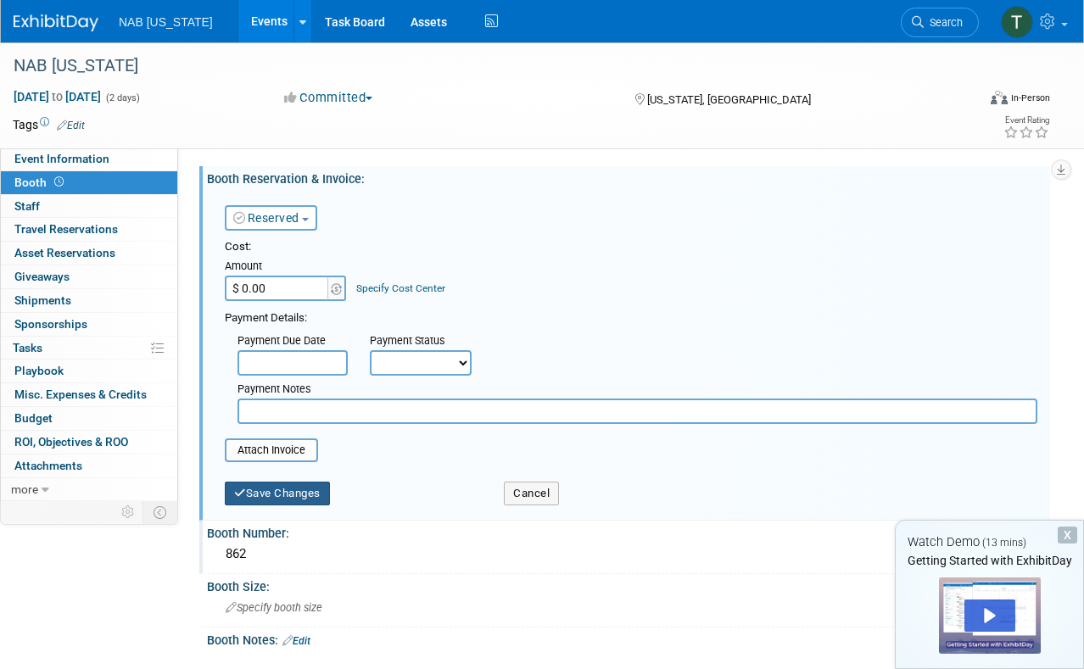
click at [309, 483] on button "Save Changes" at bounding box center [277, 494] width 105 height 24
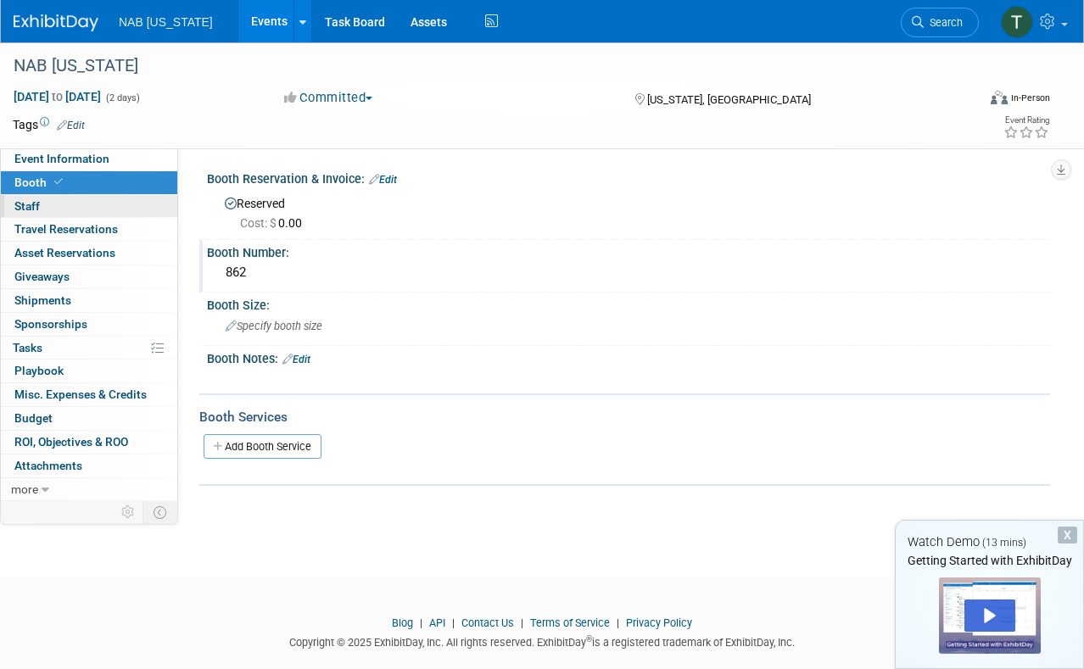
click at [70, 203] on link "0 Staff 0" at bounding box center [89, 206] width 176 height 23
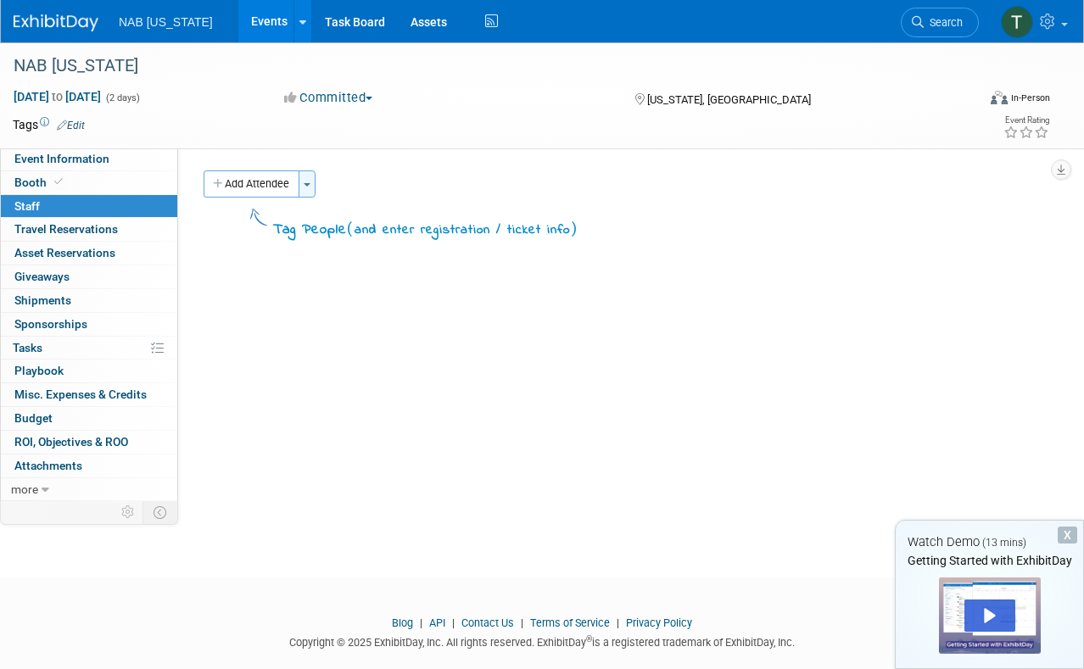
click at [302, 186] on button "Toggle Dropdown" at bounding box center [306, 183] width 17 height 27
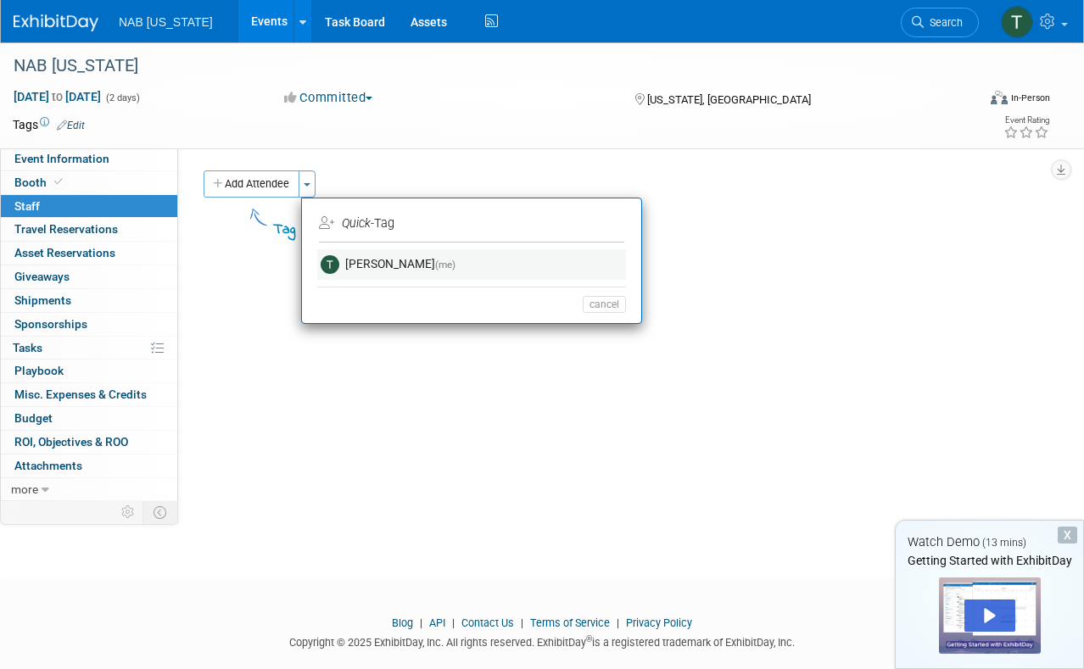
click at [376, 262] on link "Thomas Rittwage (me)" at bounding box center [471, 264] width 309 height 31
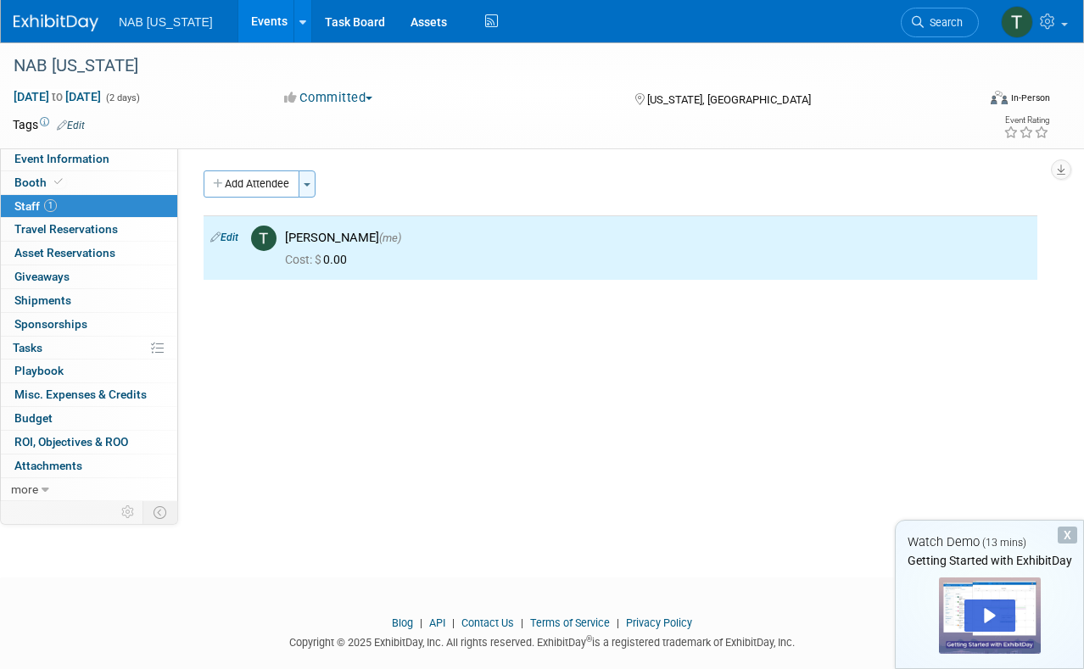
click at [310, 188] on button "Toggle Dropdown" at bounding box center [306, 183] width 17 height 27
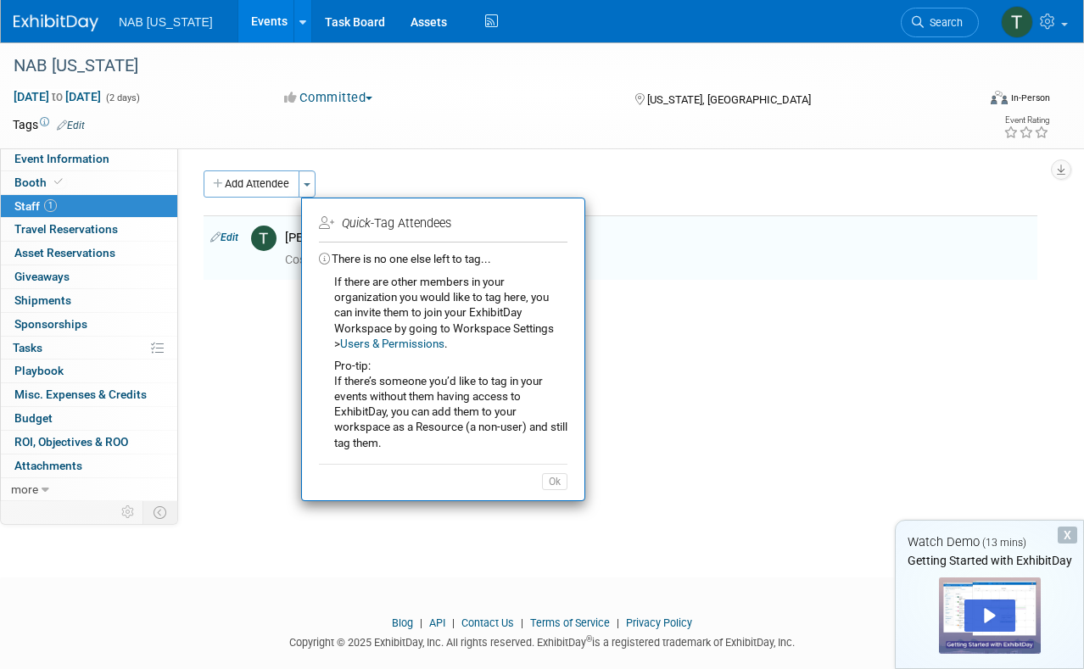
click at [354, 175] on div "Add Attendee Toggle Dropdown Quick -Tag Attendees Apply" at bounding box center [619, 183] width 833 height 27
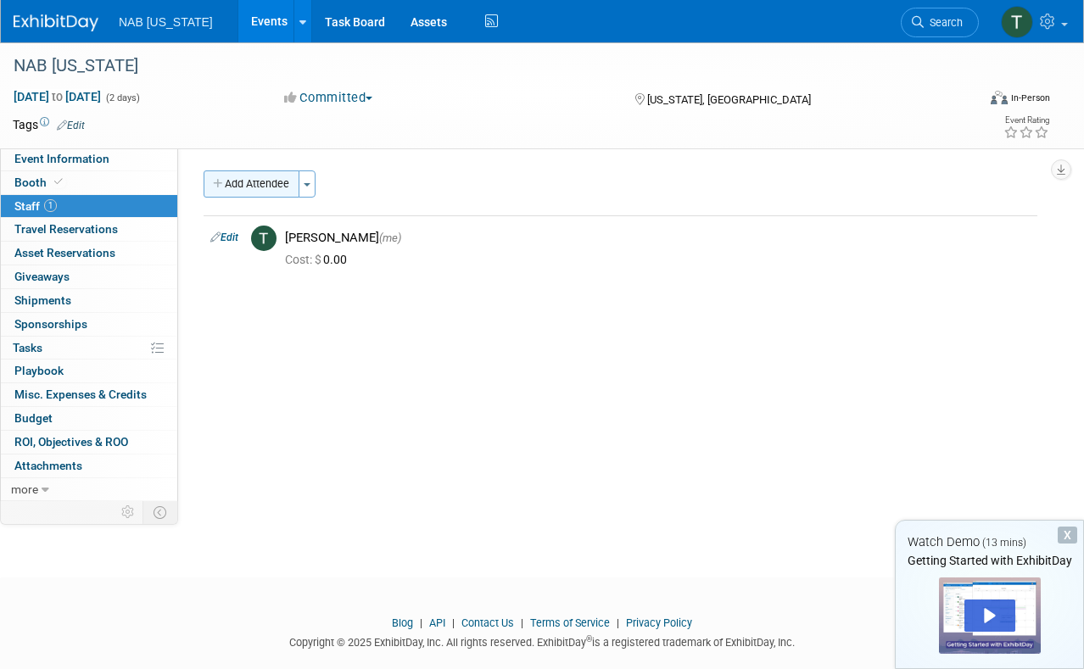
click at [266, 182] on button "Add Attendee" at bounding box center [251, 183] width 96 height 27
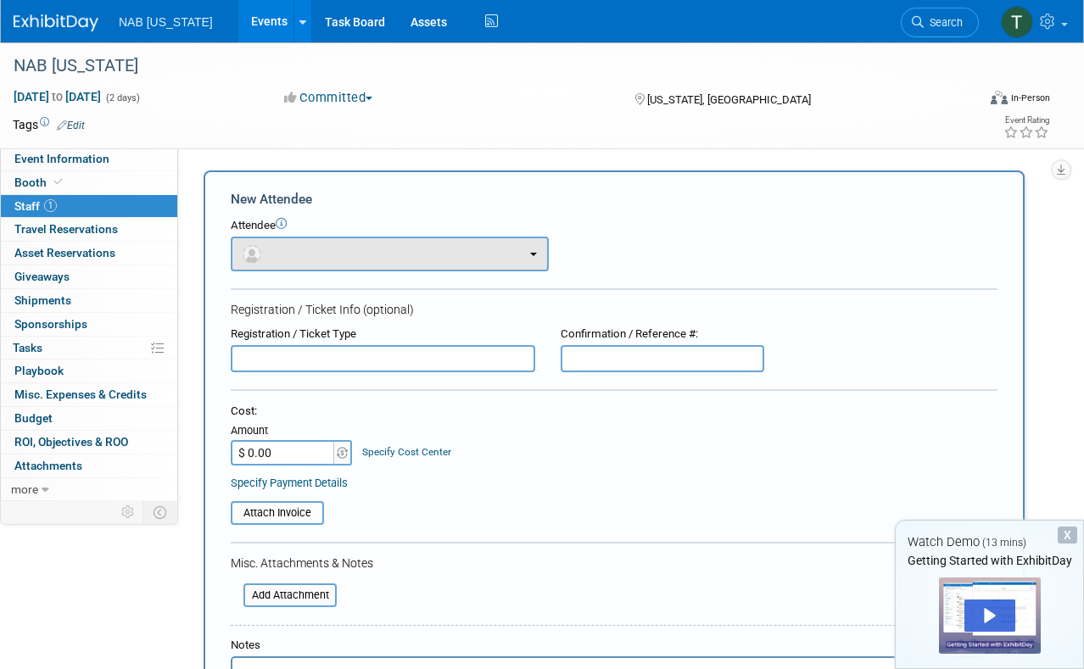
click at [407, 250] on button "button" at bounding box center [390, 254] width 318 height 35
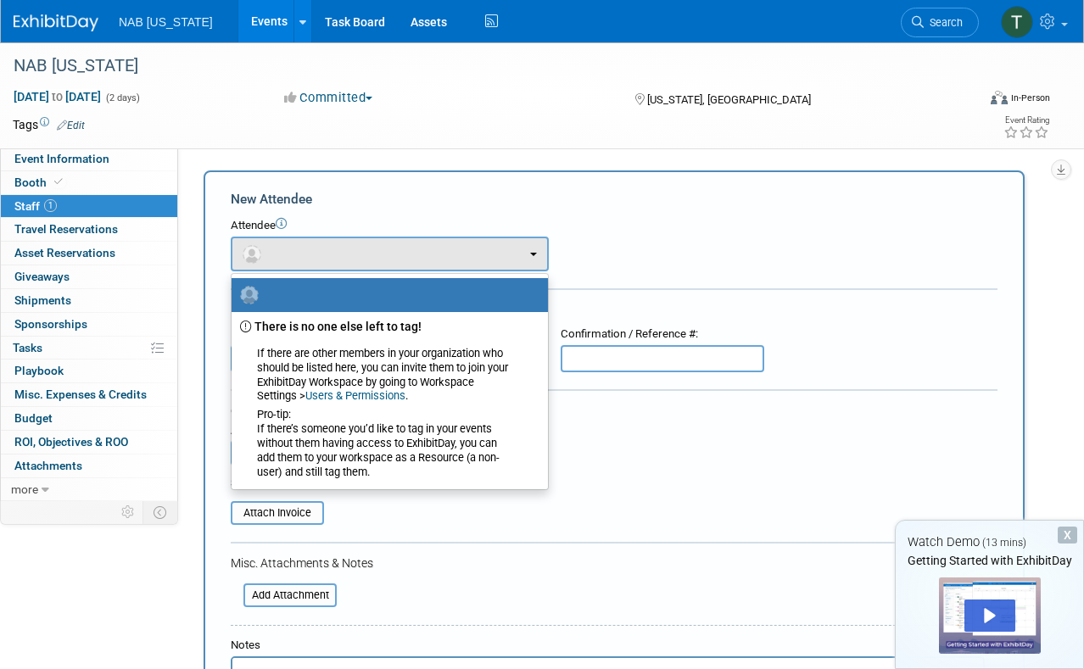
click at [633, 237] on div "Attendee <img src="https://www.exhibitday.com/Images/Unassigned-User-Icon.png" …" at bounding box center [614, 244] width 767 height 53
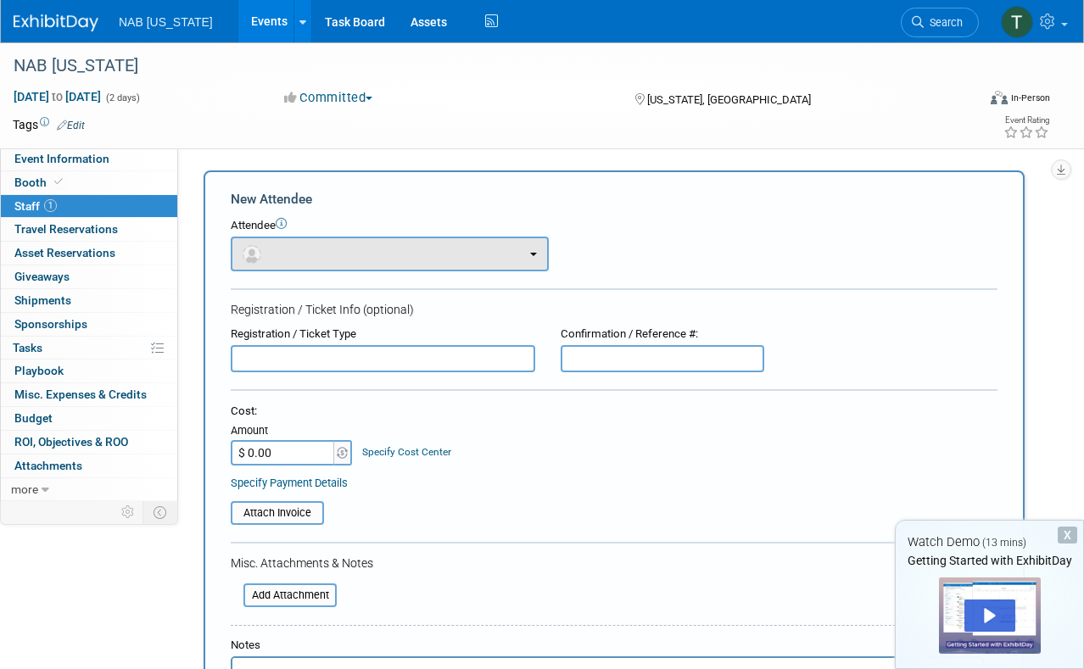
click at [530, 253] on b "button" at bounding box center [533, 254] width 7 height 3
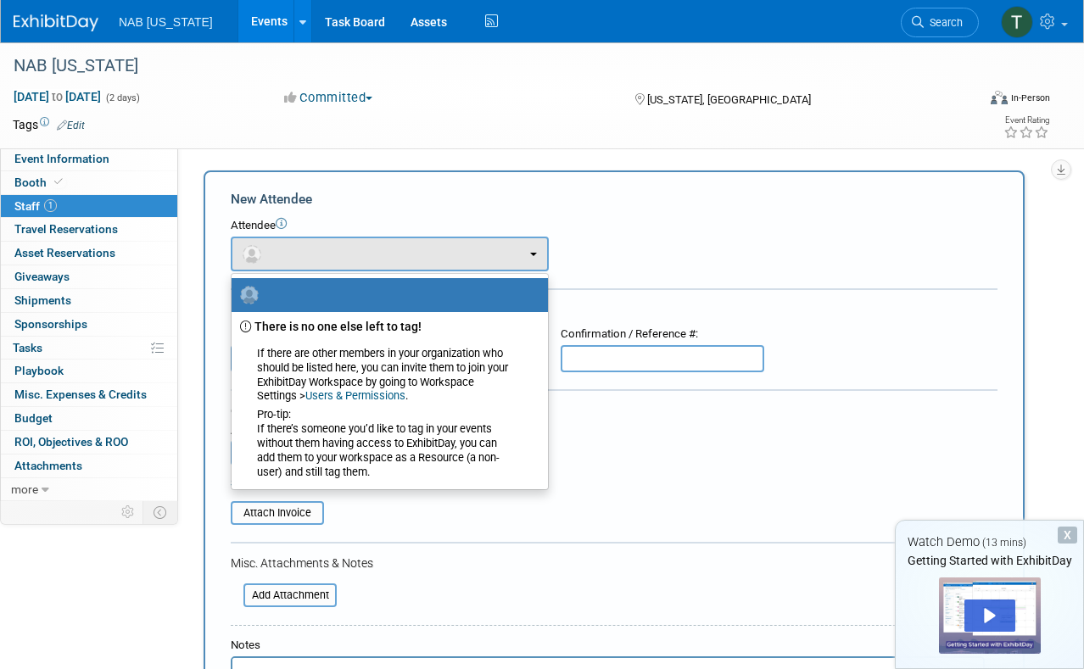
click at [595, 243] on div "Attendee <img src="https://www.exhibitday.com/Images/Unassigned-User-Icon.png" …" at bounding box center [614, 244] width 767 height 53
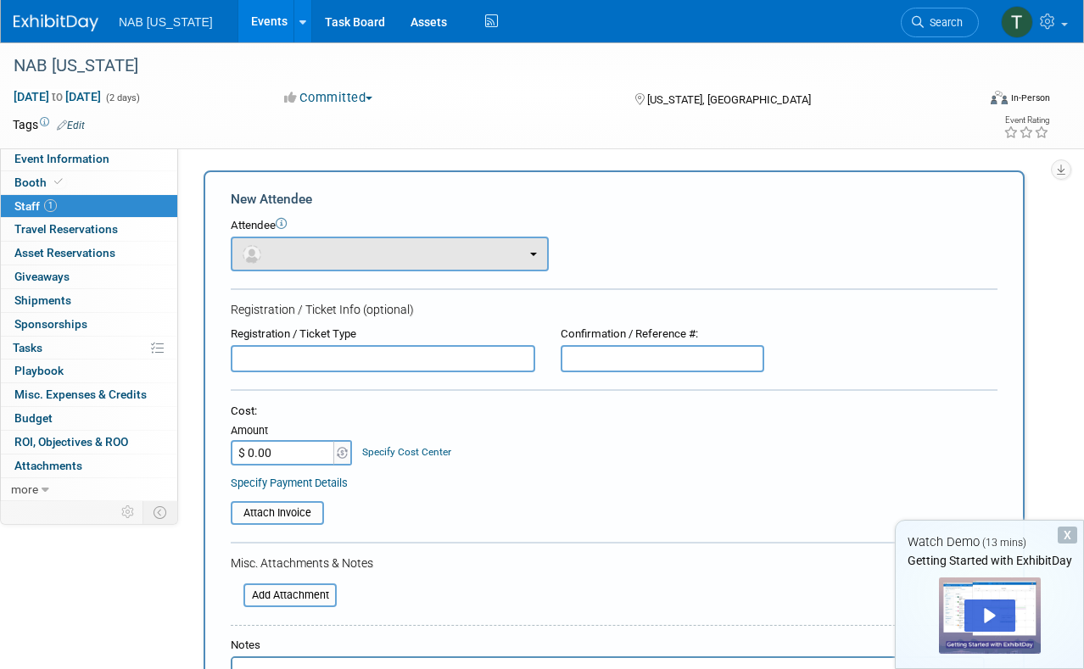
click at [535, 248] on button "button" at bounding box center [390, 254] width 318 height 35
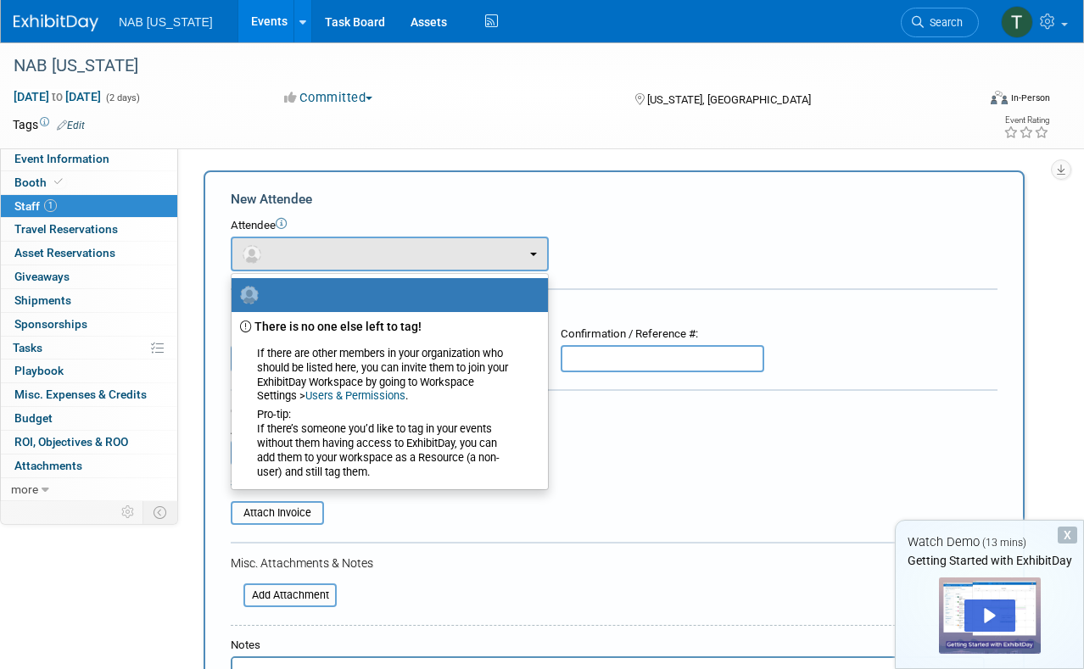
click at [608, 244] on div "Attendee <img src="https://www.exhibitday.com/Images/Unassigned-User-Icon.png" …" at bounding box center [614, 244] width 767 height 53
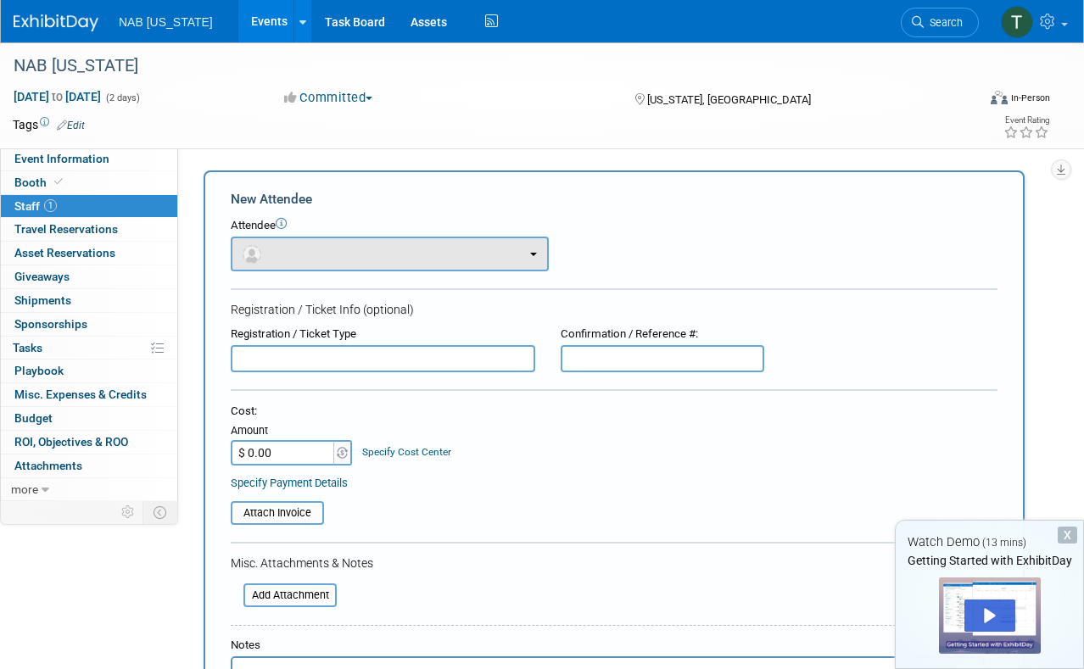
click at [522, 250] on button "button" at bounding box center [390, 254] width 318 height 35
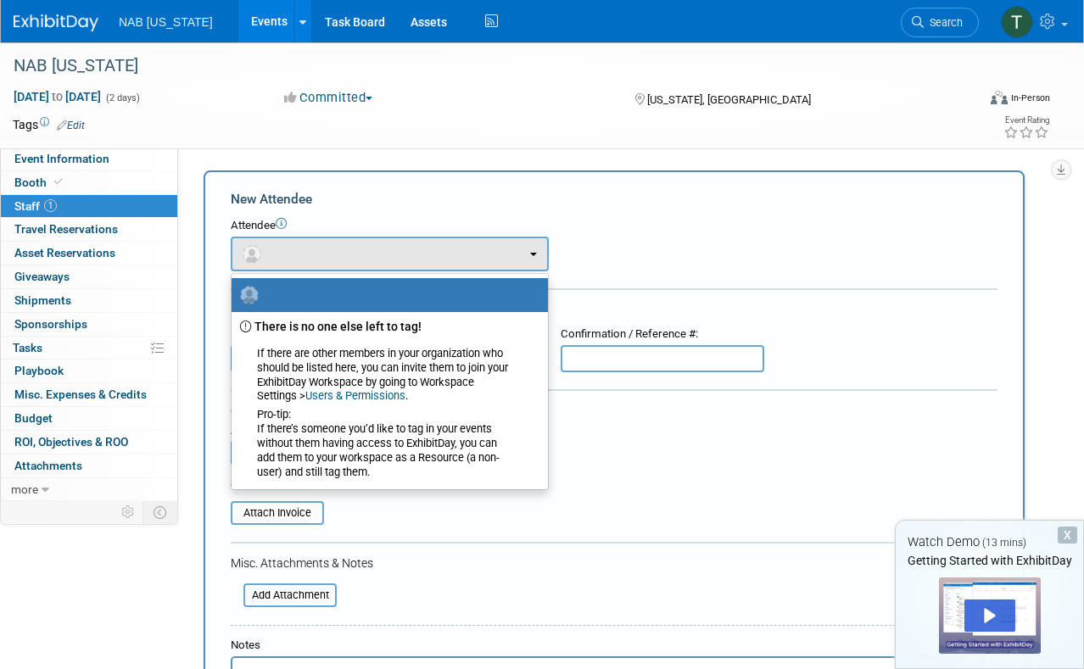
click at [602, 225] on div "Attendee" at bounding box center [614, 226] width 767 height 16
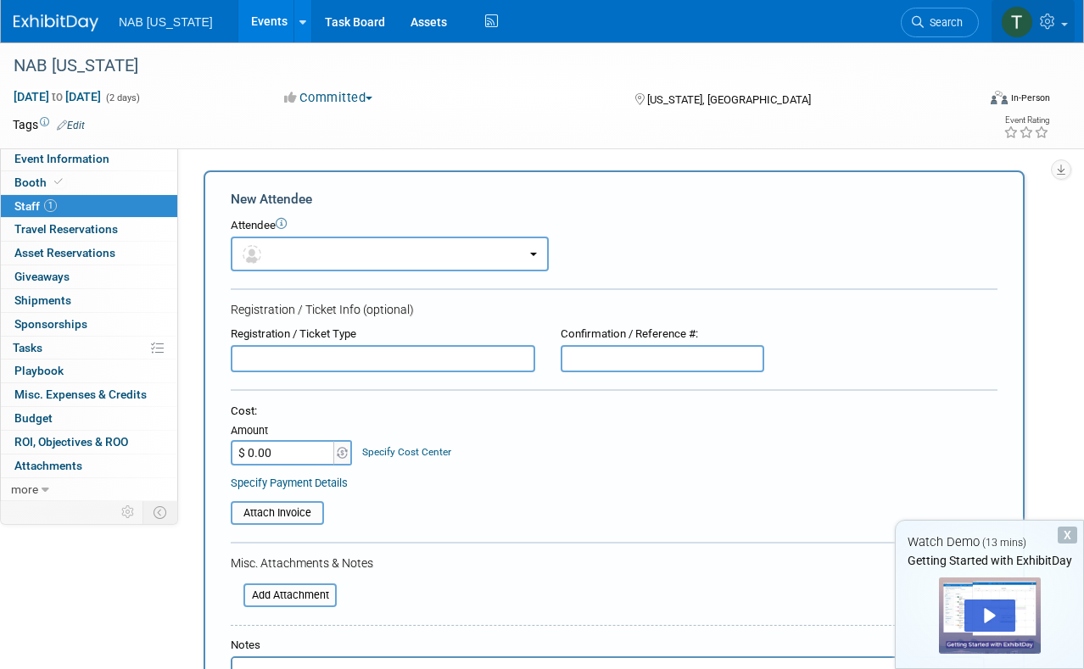
click at [1055, 25] on icon at bounding box center [1050, 21] width 20 height 15
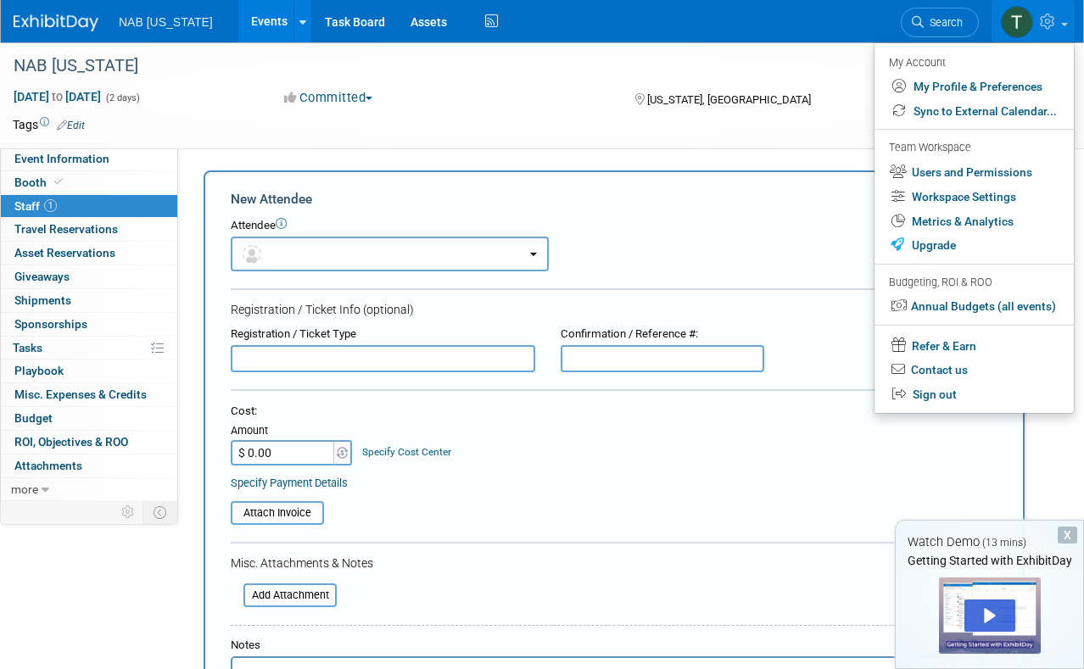
click at [478, 105] on div "Committed Committed Considering Not Going" at bounding box center [442, 98] width 329 height 19
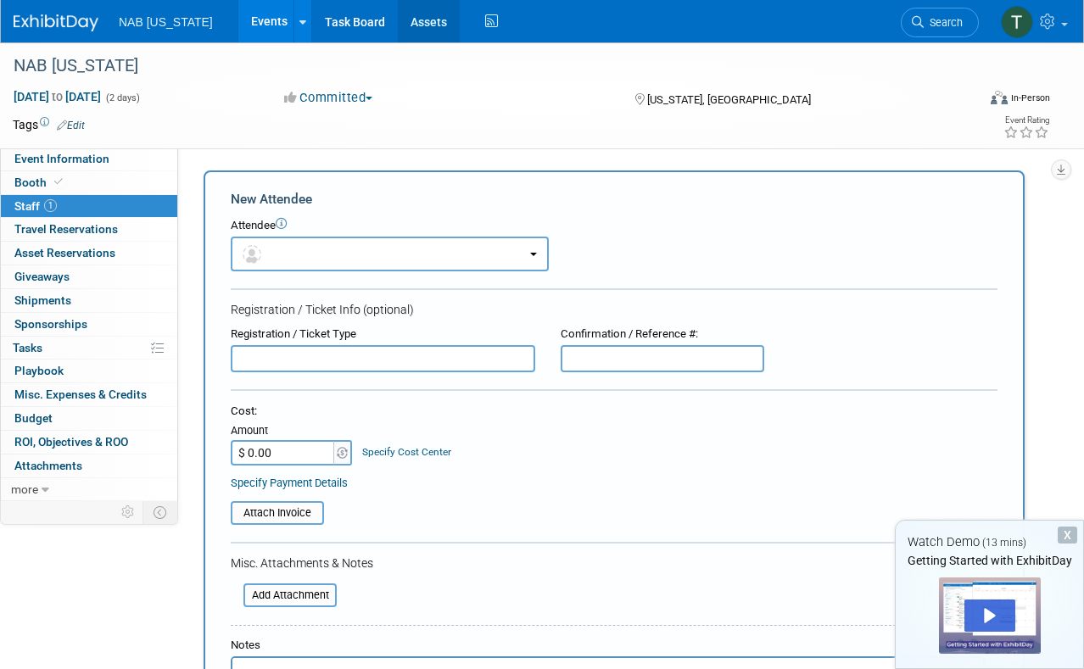
click at [414, 29] on link "Assets" at bounding box center [429, 21] width 62 height 42
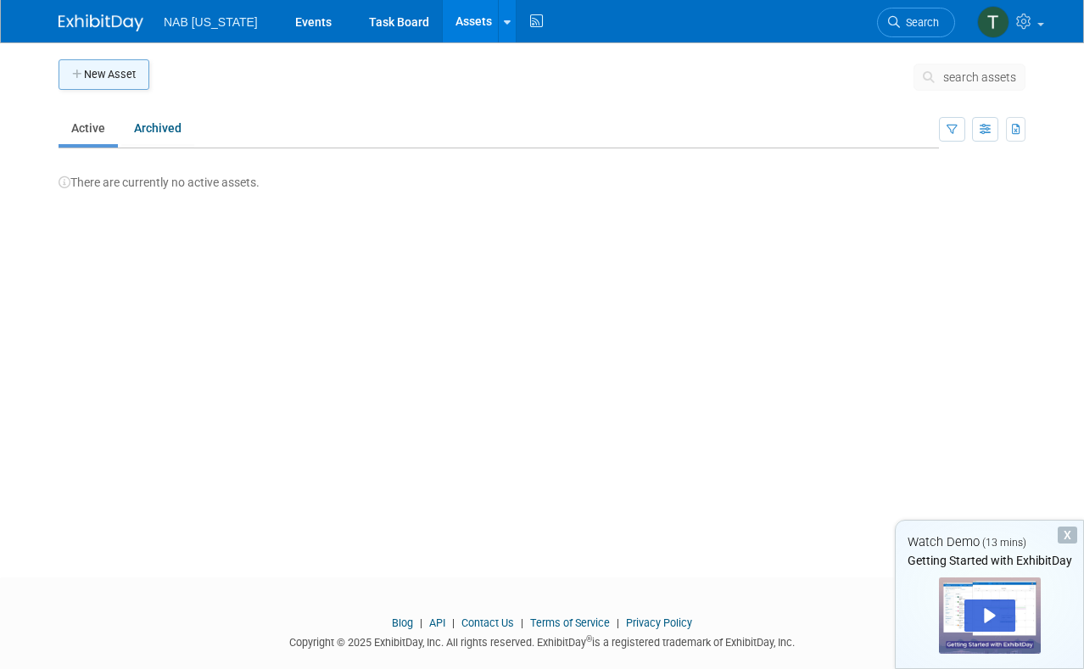
click at [131, 74] on button "New Asset" at bounding box center [104, 74] width 91 height 31
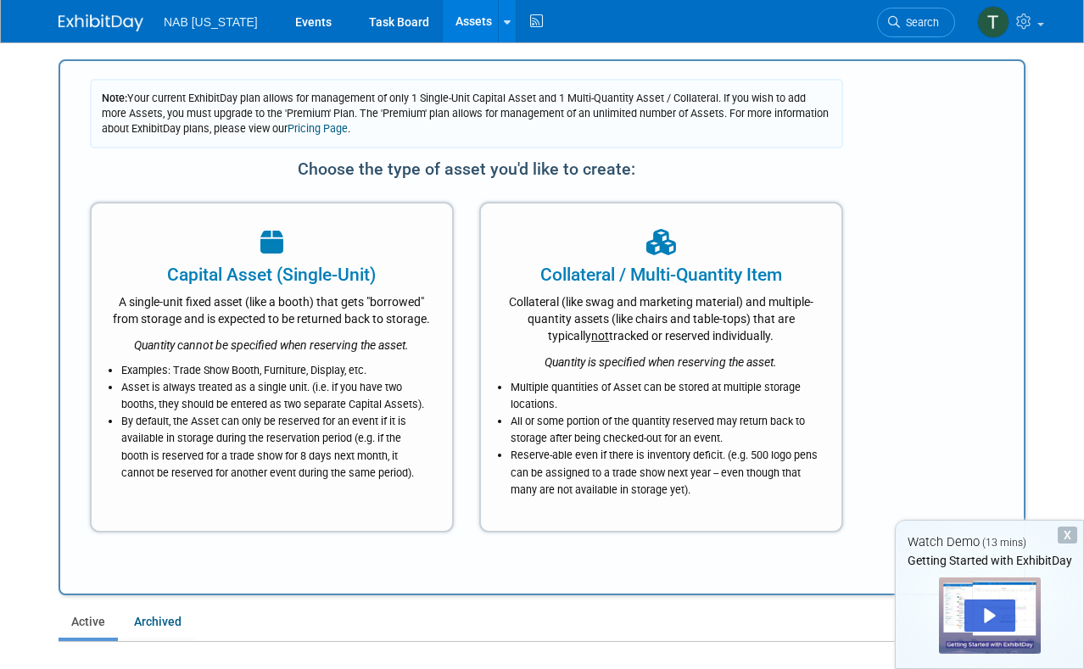
click at [218, 19] on span "NAB [US_STATE]" at bounding box center [211, 22] width 94 height 14
click at [220, 25] on span "NAB [US_STATE]" at bounding box center [211, 22] width 94 height 14
click at [289, 23] on link "Events" at bounding box center [313, 21] width 62 height 42
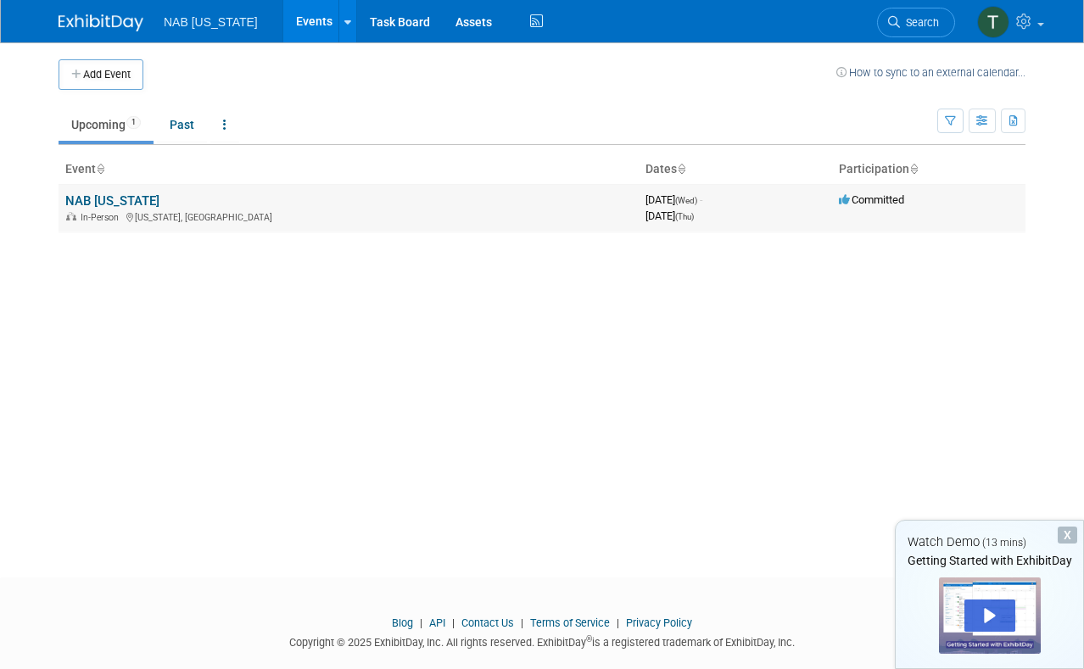
click at [315, 216] on div "In-Person [US_STATE], [GEOGRAPHIC_DATA]" at bounding box center [348, 216] width 566 height 14
click at [208, 191] on td "NAB [US_STATE] In-Person [US_STATE], [GEOGRAPHIC_DATA]" at bounding box center [349, 208] width 580 height 48
click at [388, 25] on link "Task Board" at bounding box center [400, 21] width 86 height 42
click at [114, 201] on link "NAB [US_STATE]" at bounding box center [112, 200] width 94 height 15
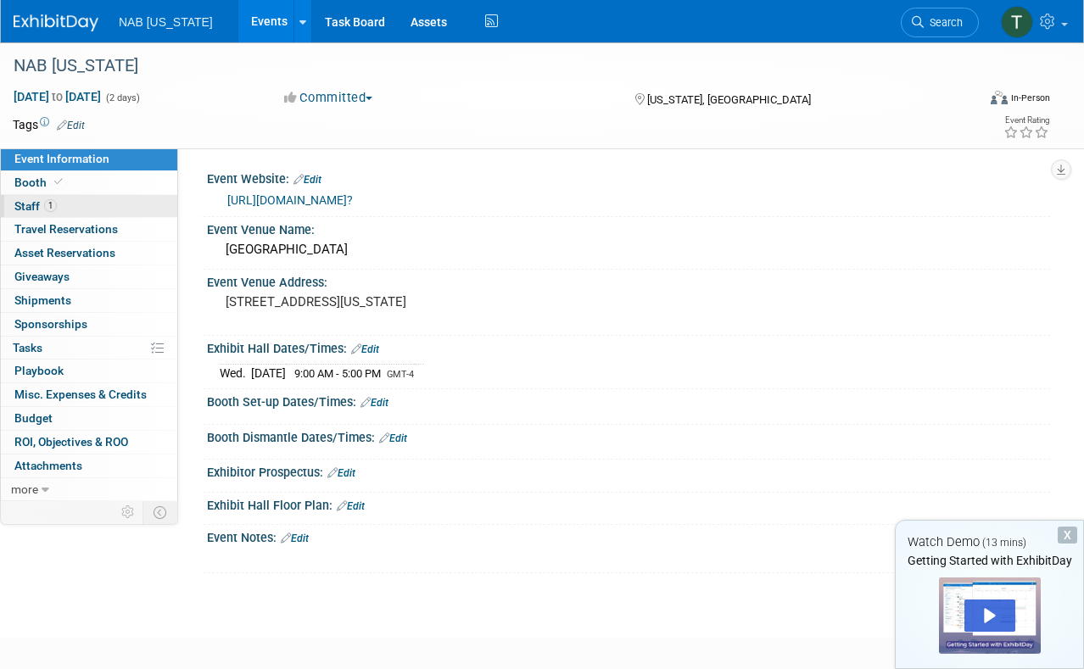
click at [65, 206] on link "1 Staff 1" at bounding box center [89, 206] width 176 height 23
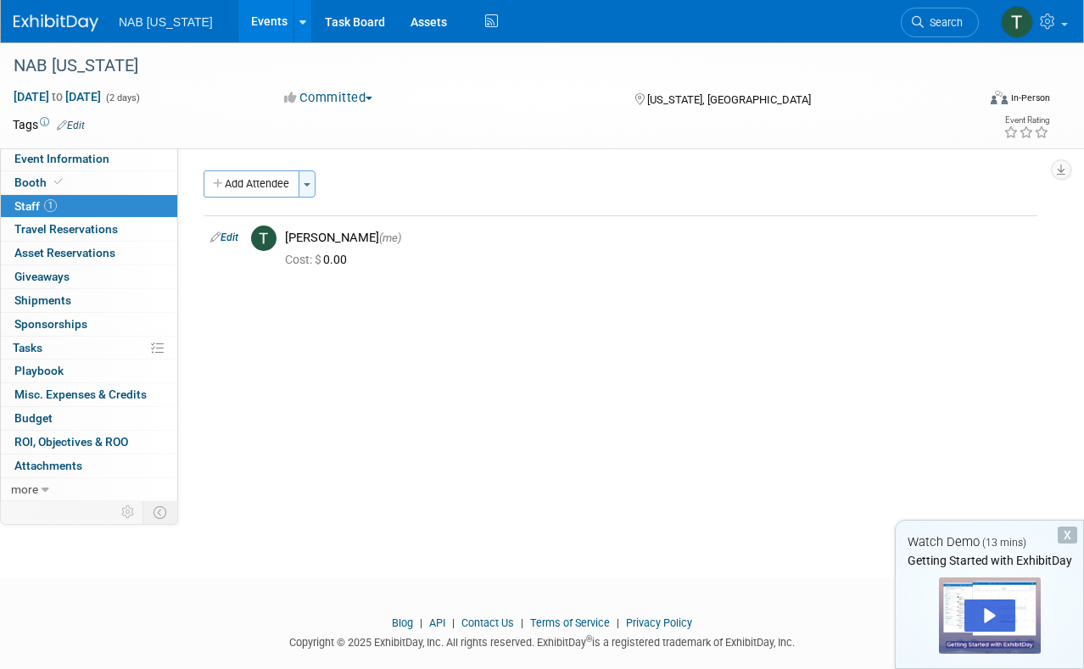
click at [308, 184] on span "button" at bounding box center [307, 184] width 7 height 3
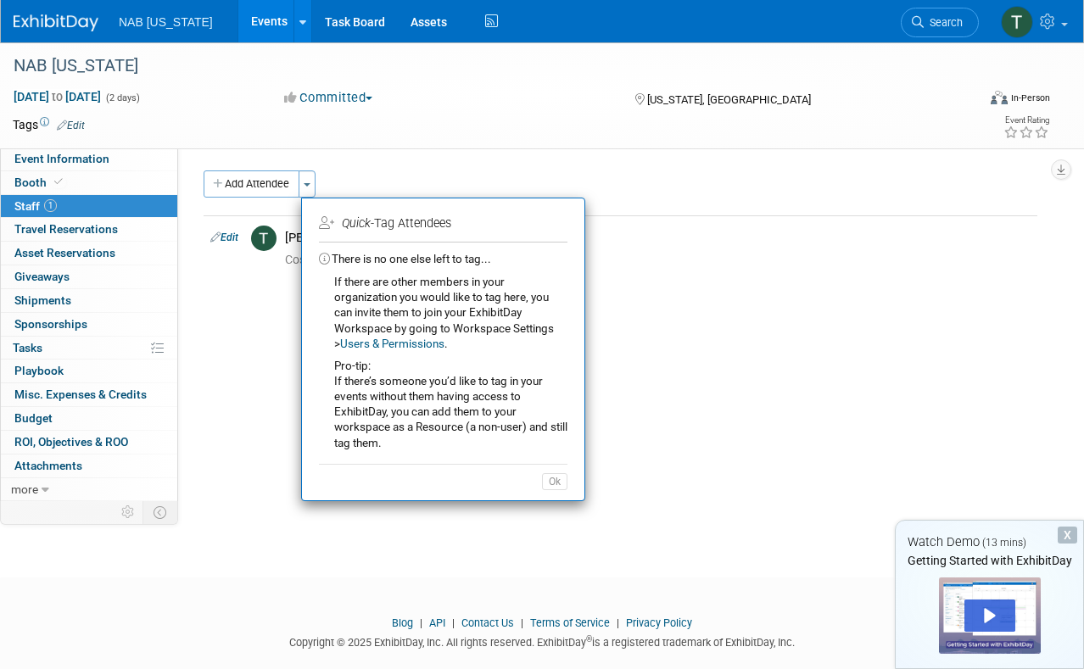
drag, startPoint x: 552, startPoint y: 479, endPoint x: 518, endPoint y: 473, distance: 34.4
click at [551, 478] on button "Ok" at bounding box center [554, 481] width 25 height 17
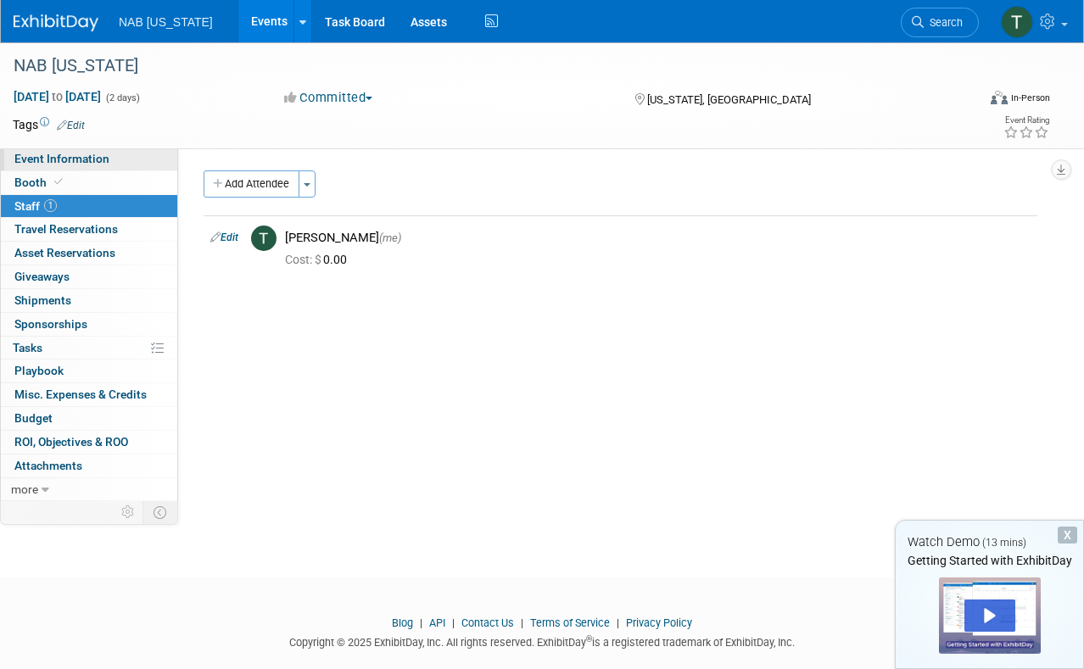
click at [101, 160] on span "Event Information" at bounding box center [61, 159] width 95 height 14
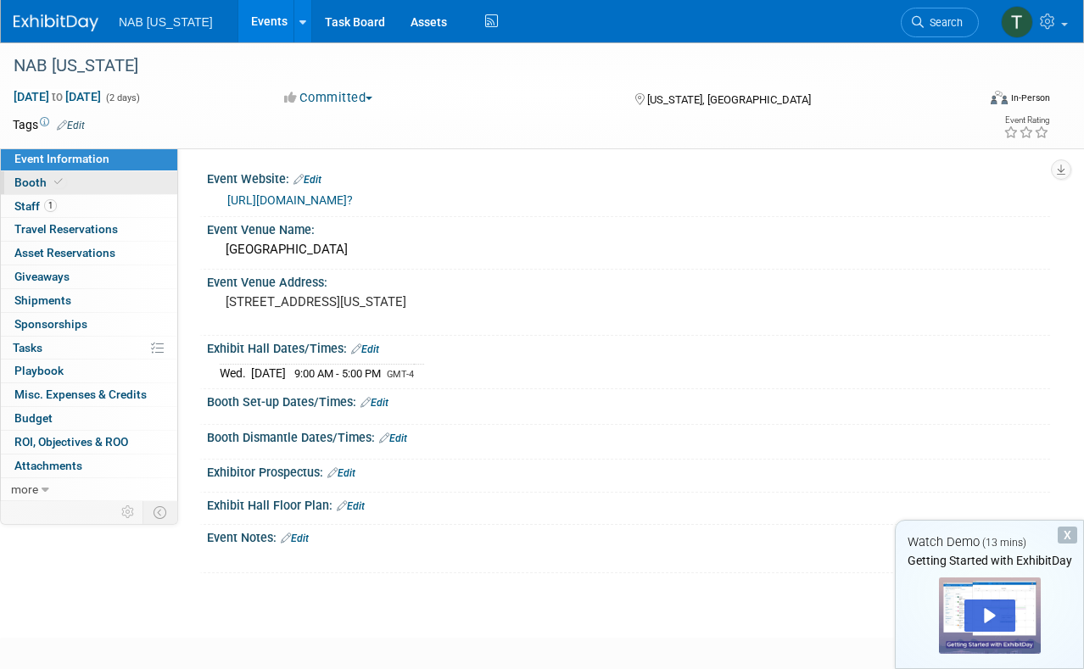
click at [57, 178] on icon at bounding box center [58, 181] width 8 height 9
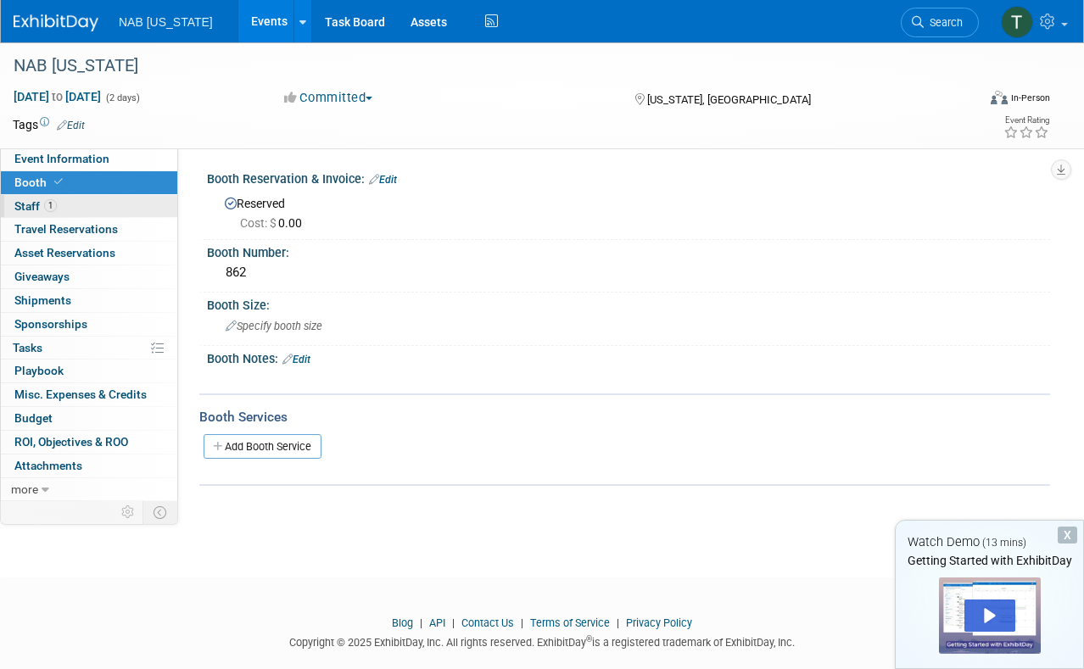
click at [90, 206] on link "1 Staff 1" at bounding box center [89, 206] width 176 height 23
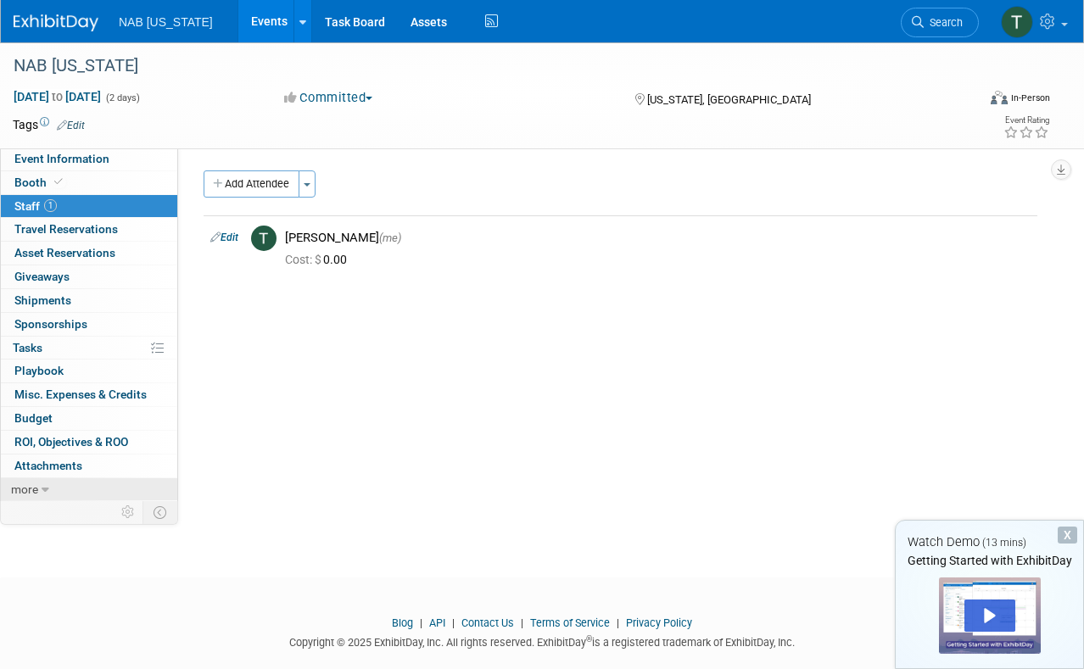
click at [51, 480] on link "more" at bounding box center [89, 489] width 176 height 23
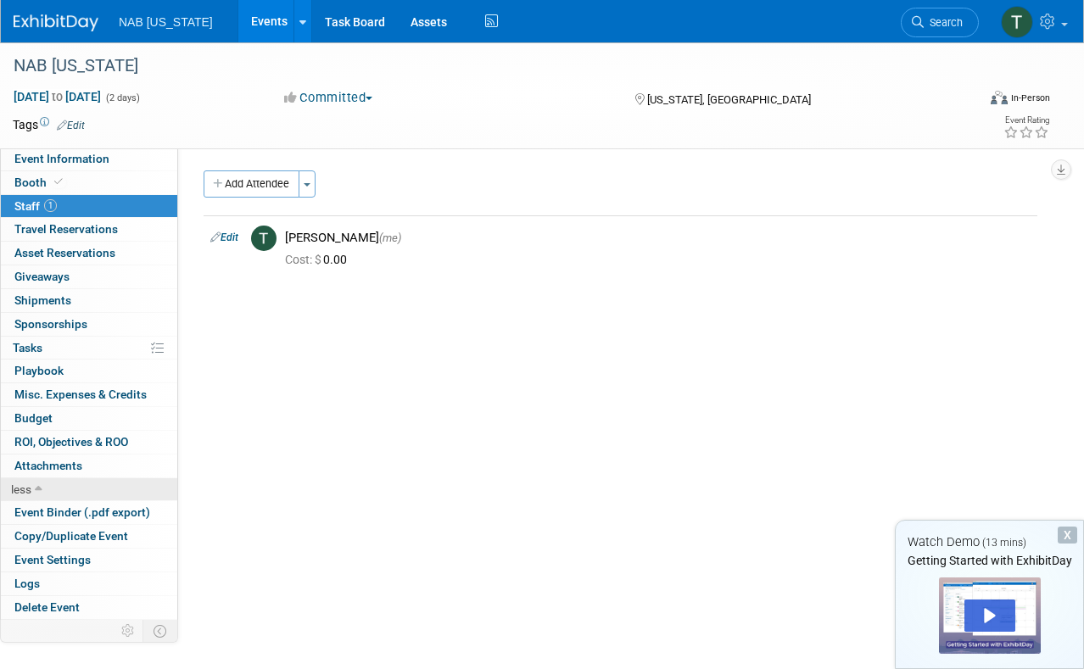
click at [44, 479] on link "less" at bounding box center [89, 489] width 176 height 23
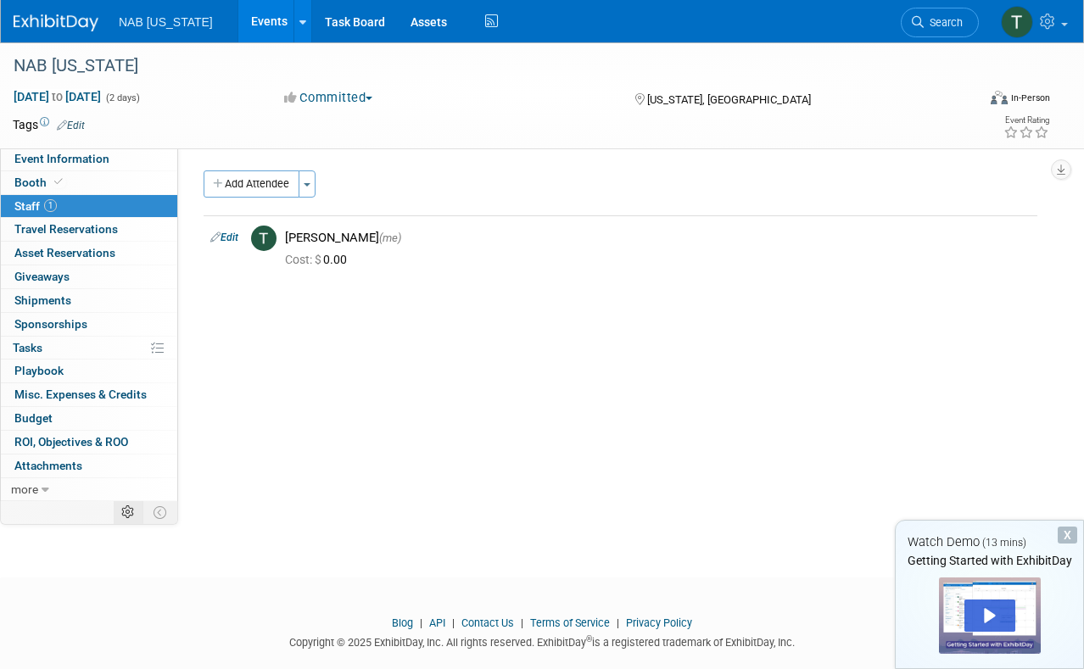
click at [126, 506] on icon at bounding box center [127, 512] width 13 height 13
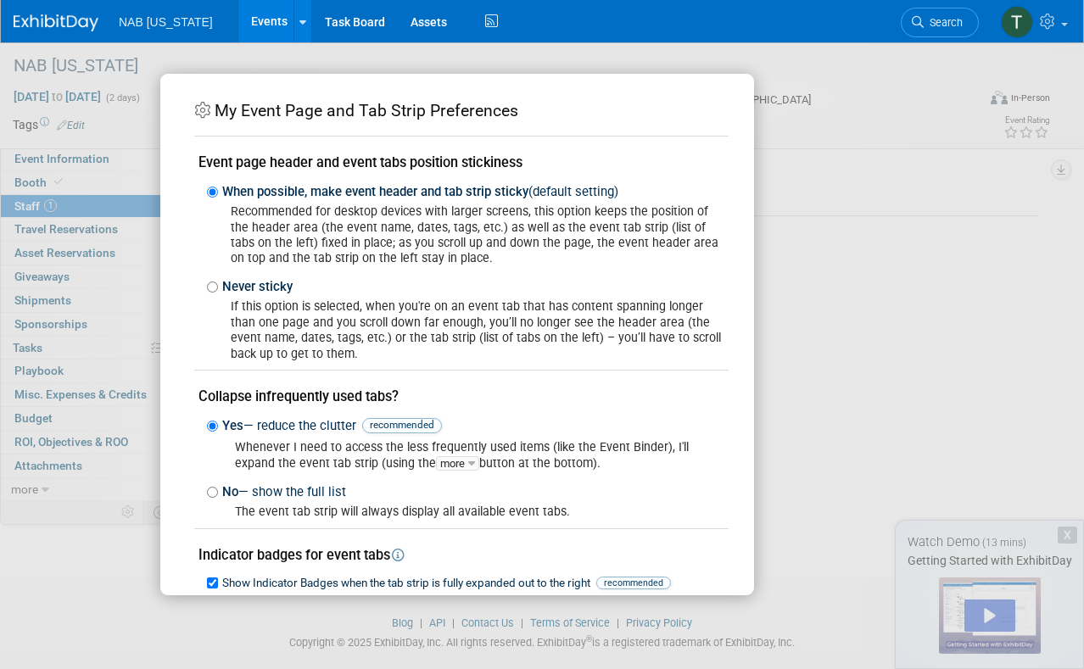
click at [867, 267] on div "My Event Page and Tab Strip Preferences Event page header and event tabs positi…" at bounding box center [541, 334] width 763 height 521
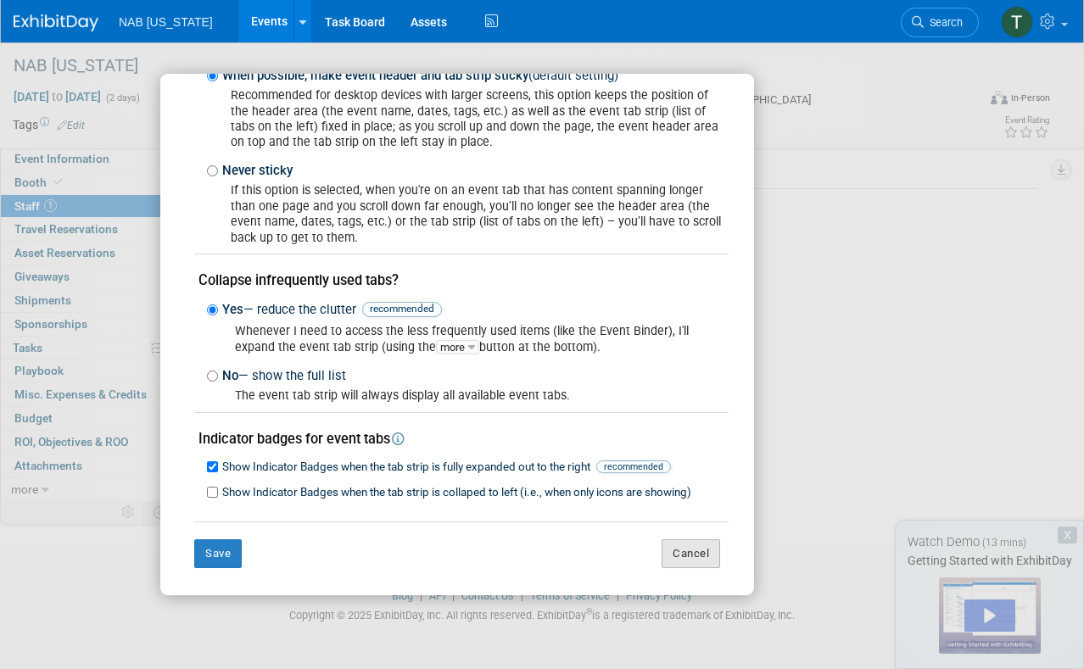
click at [666, 549] on button "Cancel" at bounding box center [690, 553] width 59 height 29
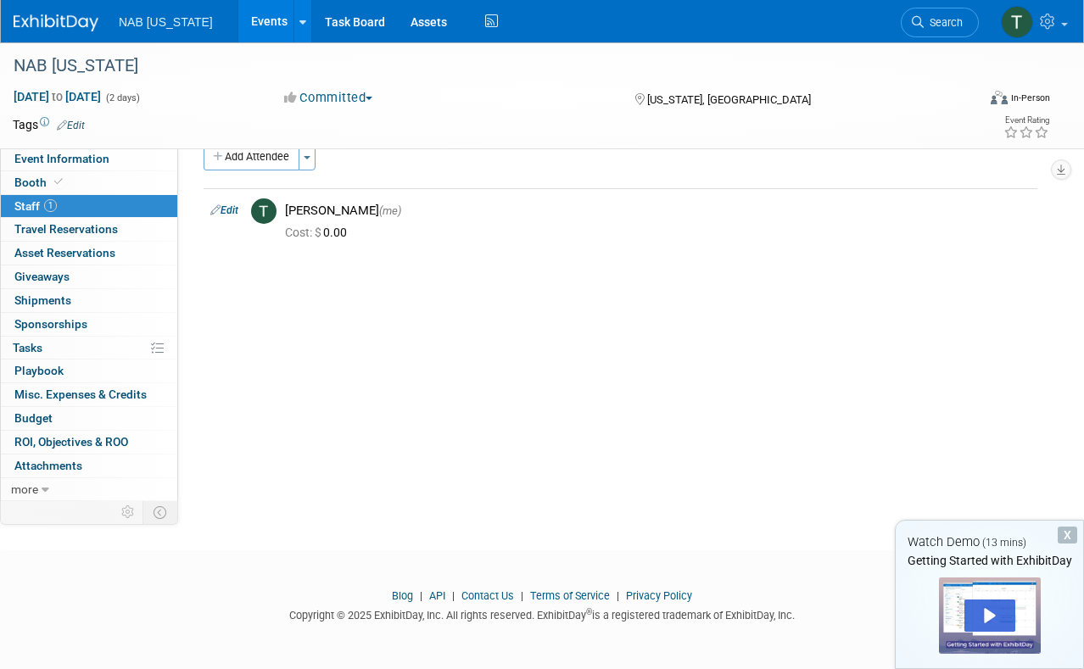
scroll to position [0, 0]
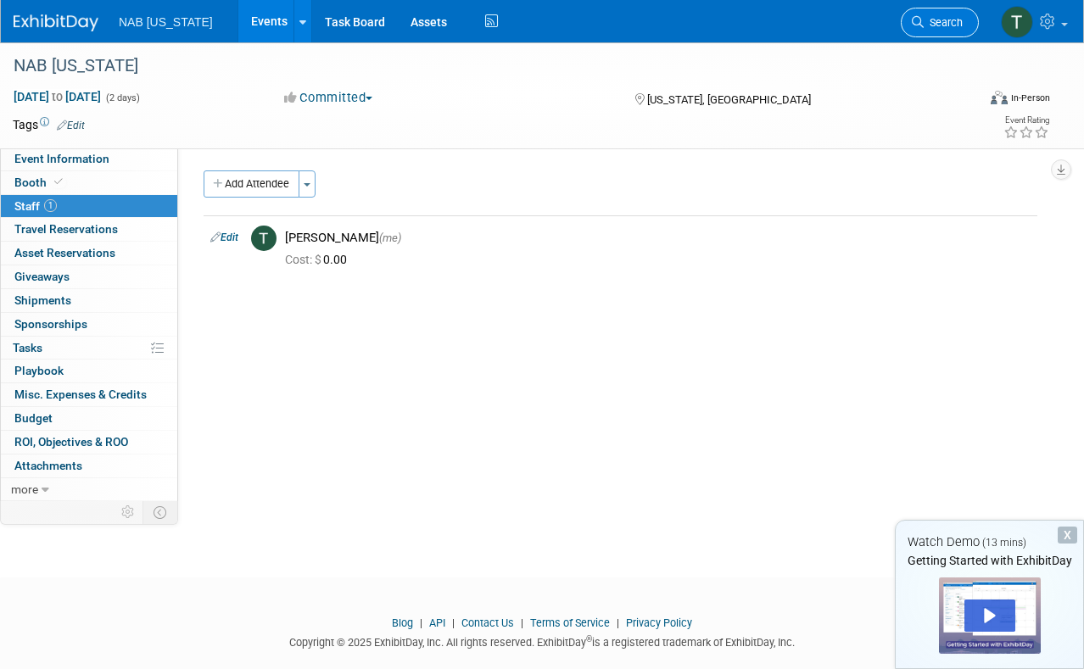
click at [942, 22] on span "Search" at bounding box center [942, 22] width 39 height 13
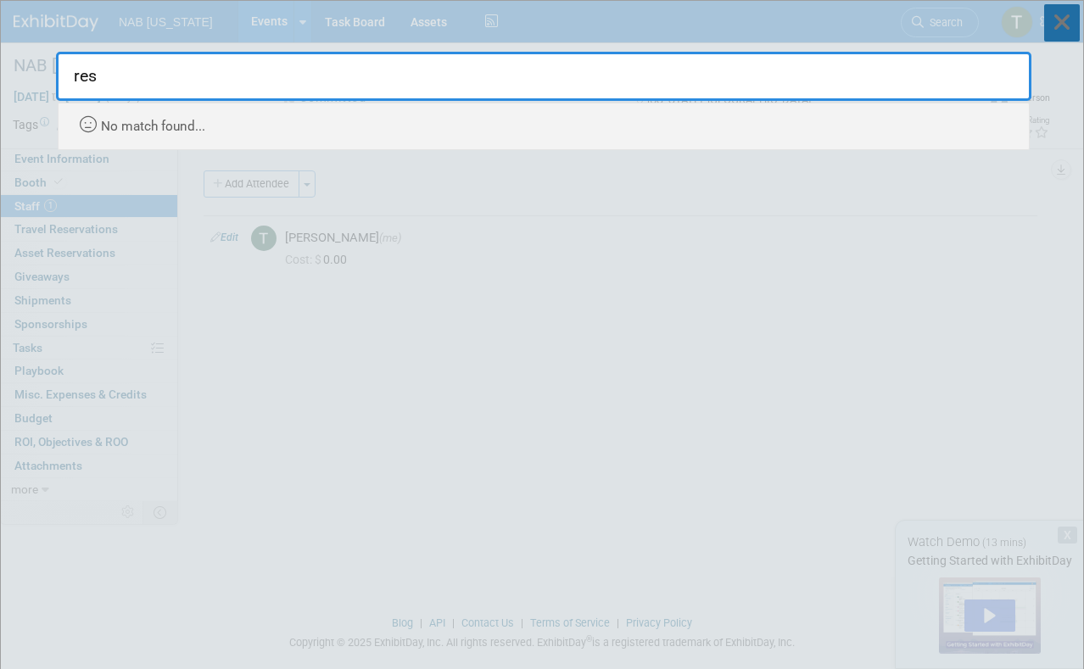
type input "res"
click at [1067, 18] on icon at bounding box center [1062, 22] width 36 height 37
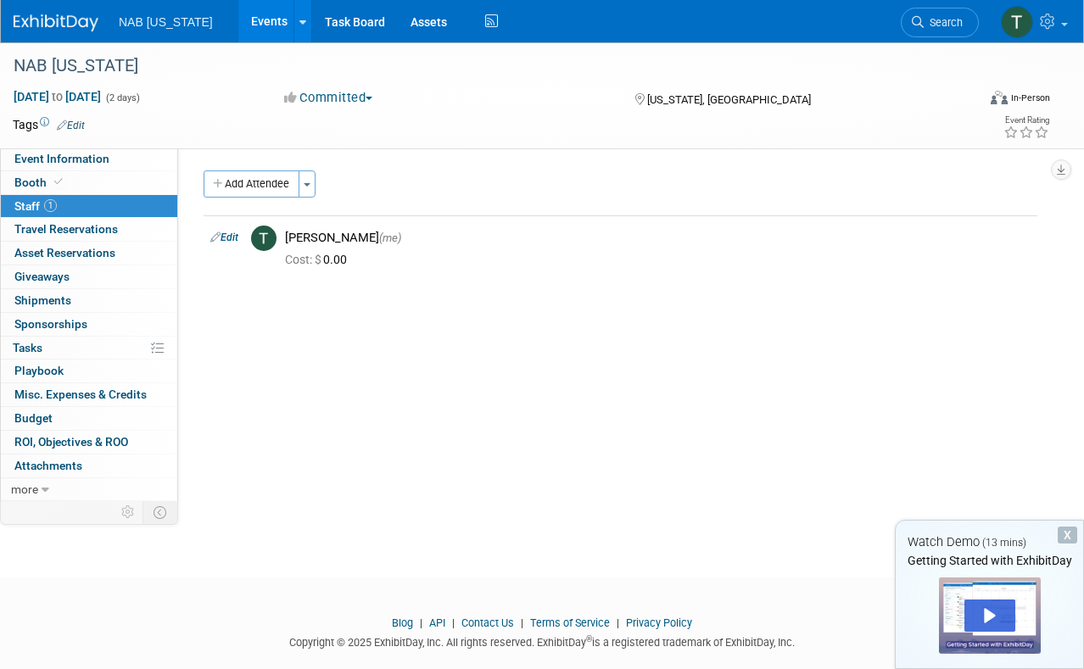
click at [1063, 529] on div "X" at bounding box center [1067, 535] width 20 height 17
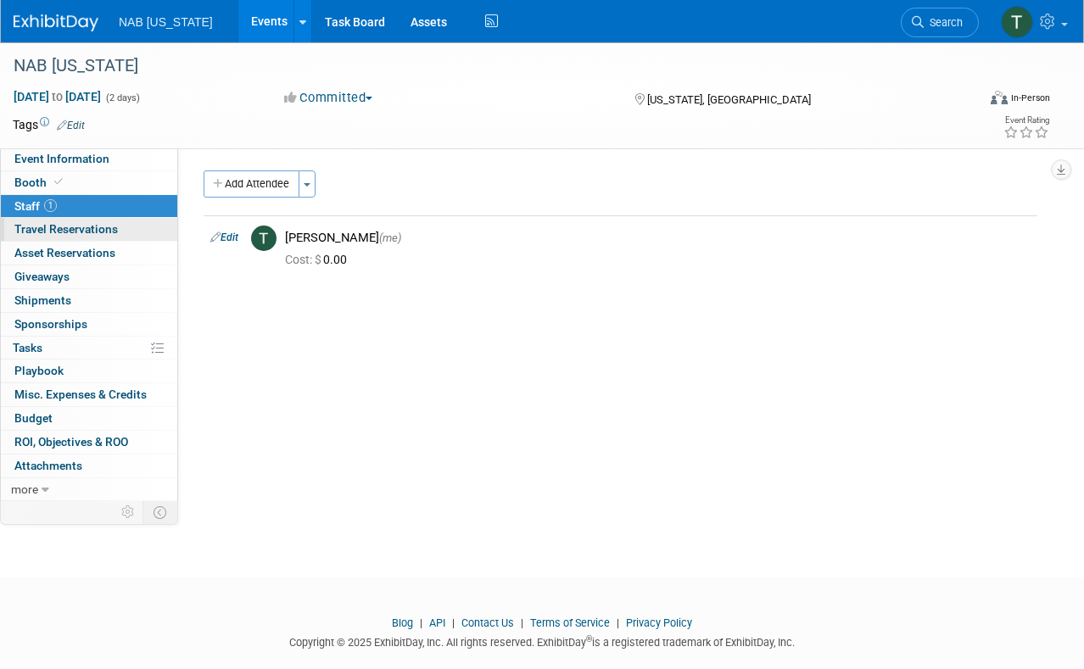
click at [98, 226] on span "Travel Reservations 0" at bounding box center [65, 229] width 103 height 14
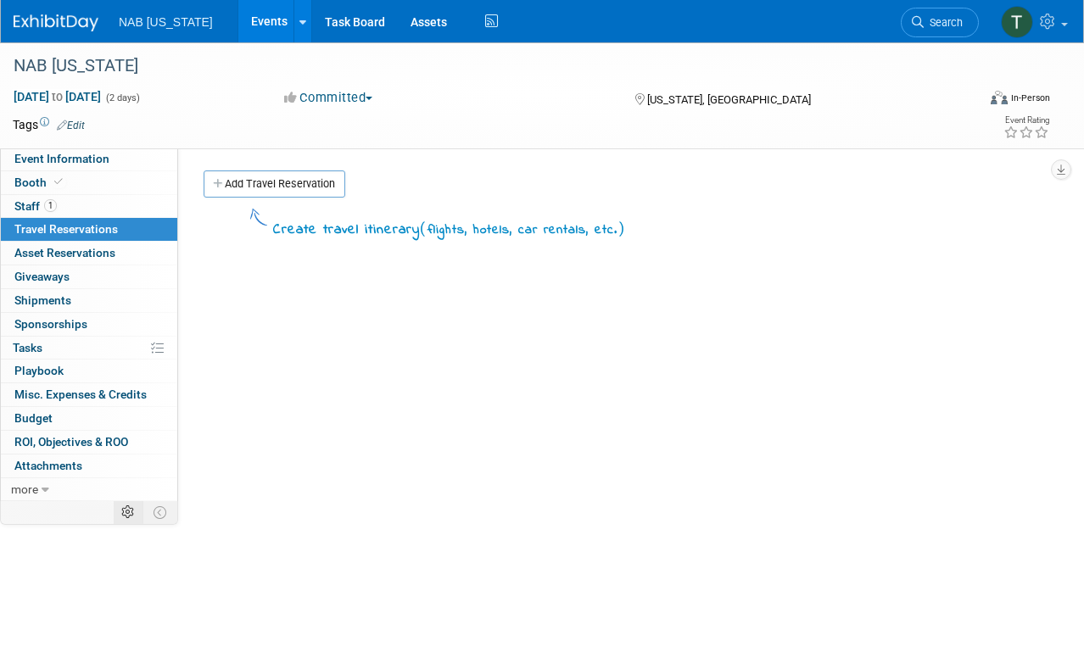
click at [130, 506] on icon at bounding box center [127, 512] width 13 height 13
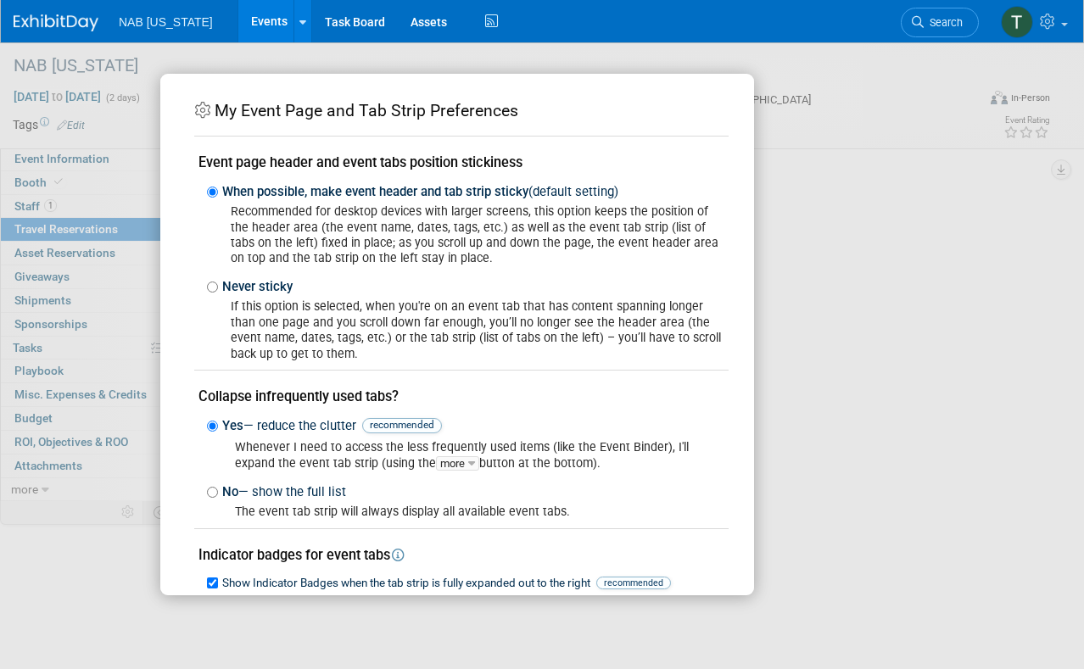
click at [907, 269] on div "My Event Page and Tab Strip Preferences Event page header and event tabs positi…" at bounding box center [541, 334] width 763 height 521
click at [833, 215] on div "My Event Page and Tab Strip Preferences Event page header and event tabs positi…" at bounding box center [541, 334] width 763 height 521
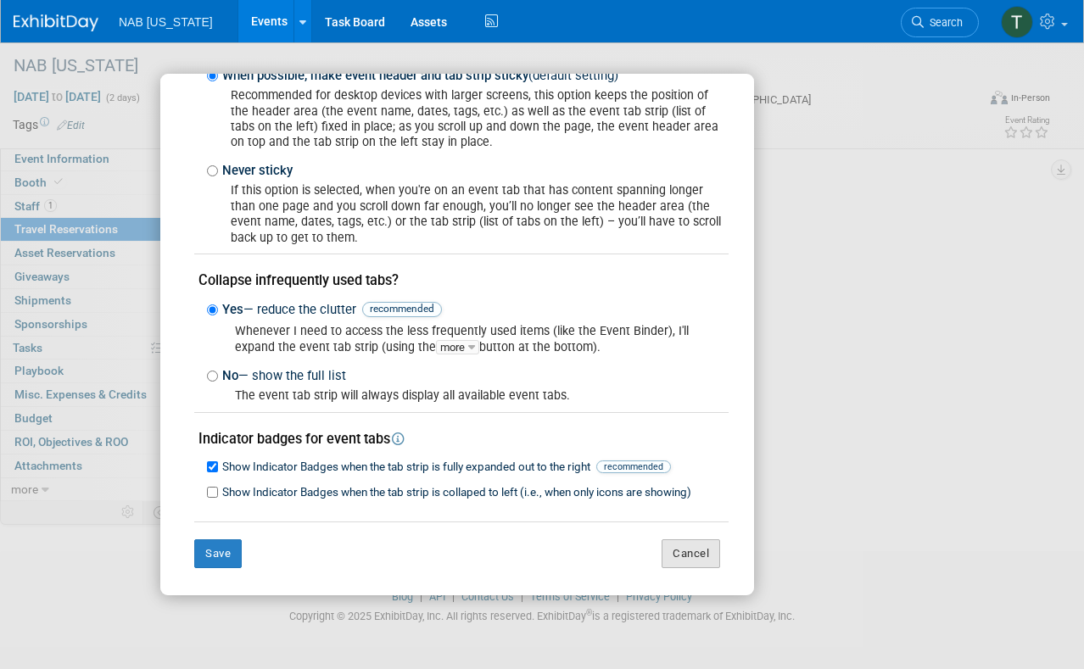
click at [674, 553] on button "Cancel" at bounding box center [690, 553] width 59 height 29
